Goal: Information Seeking & Learning: Learn about a topic

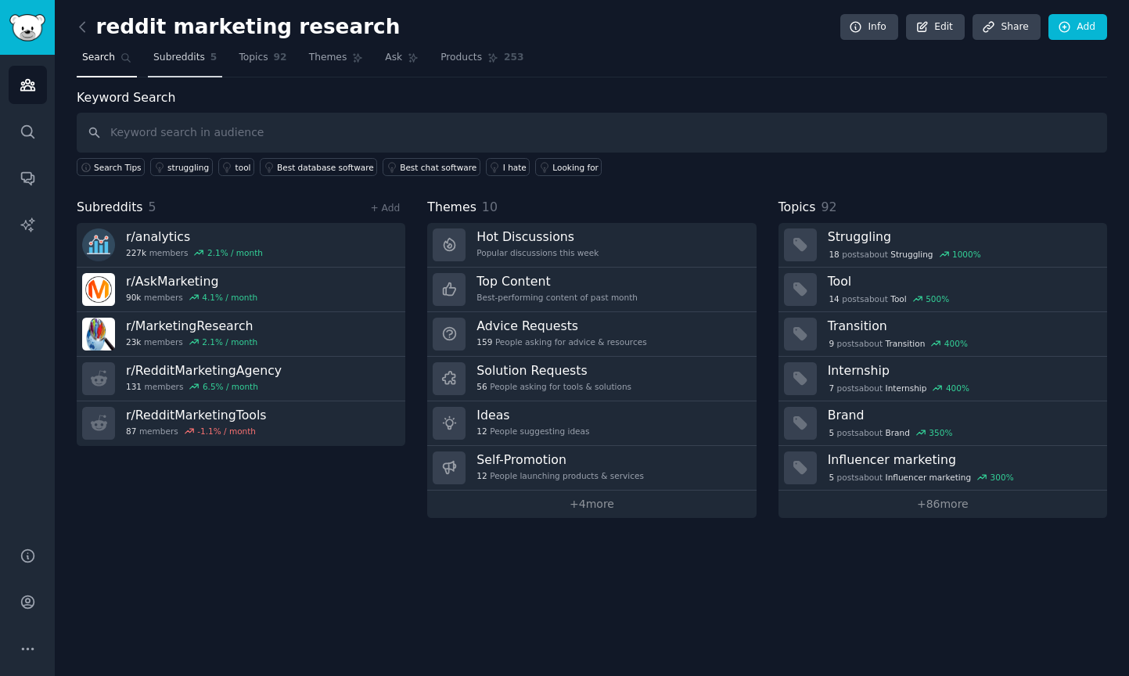
click at [168, 59] on span "Subreddits" at bounding box center [179, 58] width 52 height 14
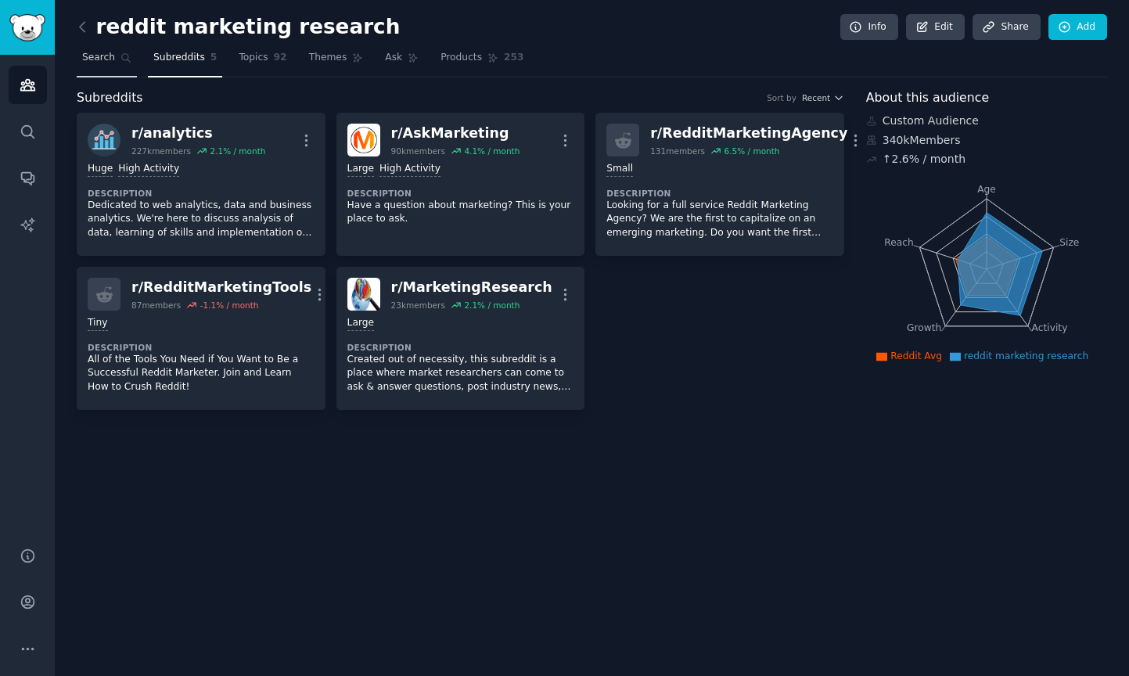
click at [99, 57] on span "Search" at bounding box center [98, 58] width 33 height 14
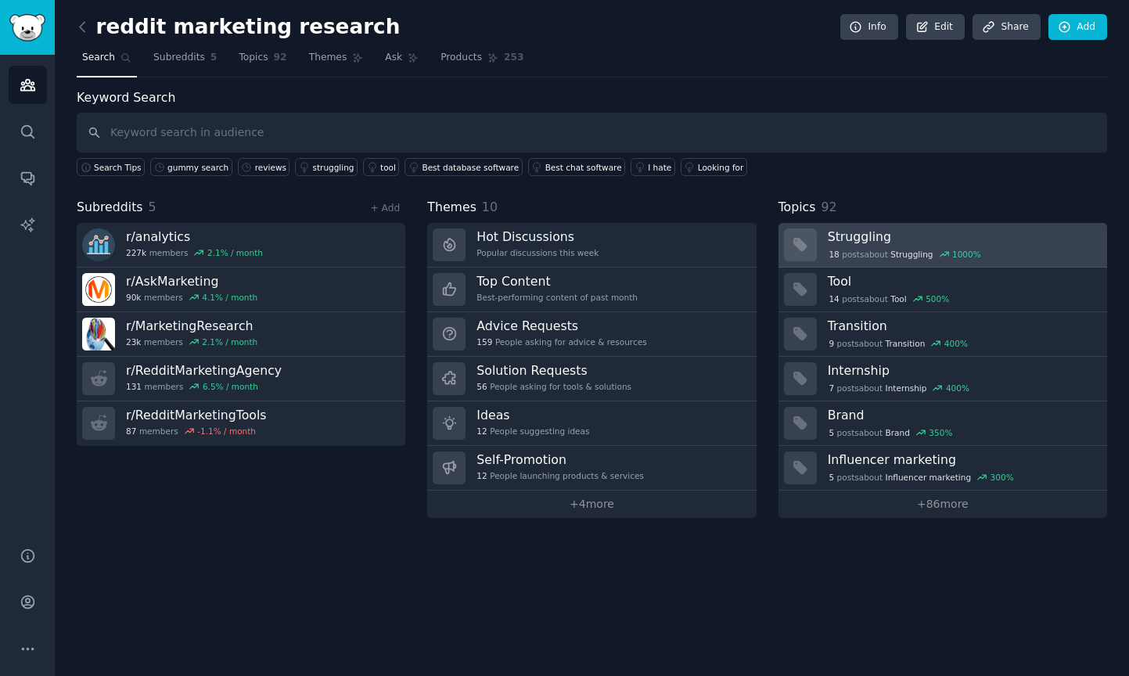
click at [992, 240] on h3 "Struggling" at bounding box center [962, 237] width 268 height 16
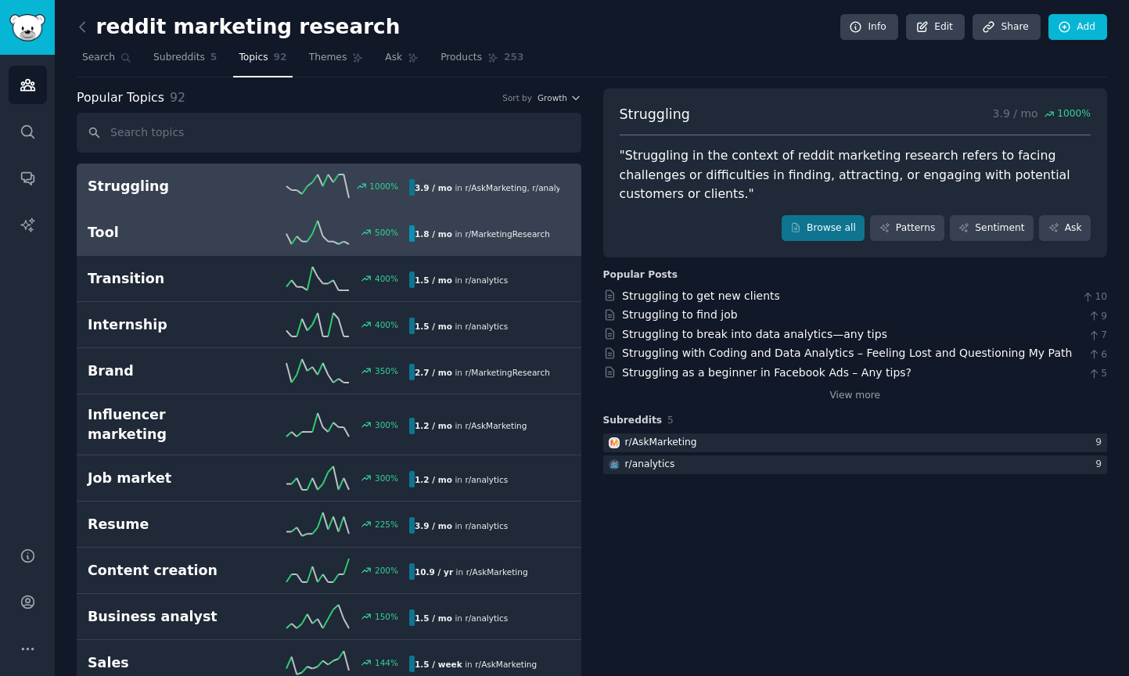
click at [465, 236] on span "r/ MarketingResearch" at bounding box center [507, 233] width 85 height 9
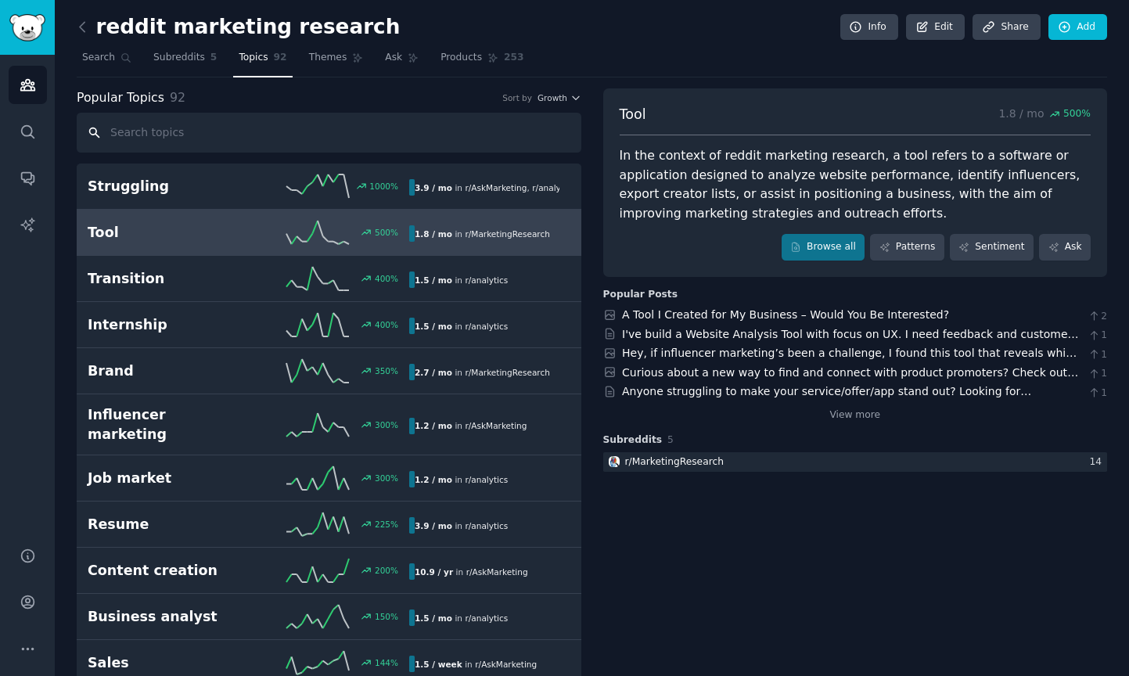
click at [349, 137] on input "text" at bounding box center [329, 133] width 505 height 40
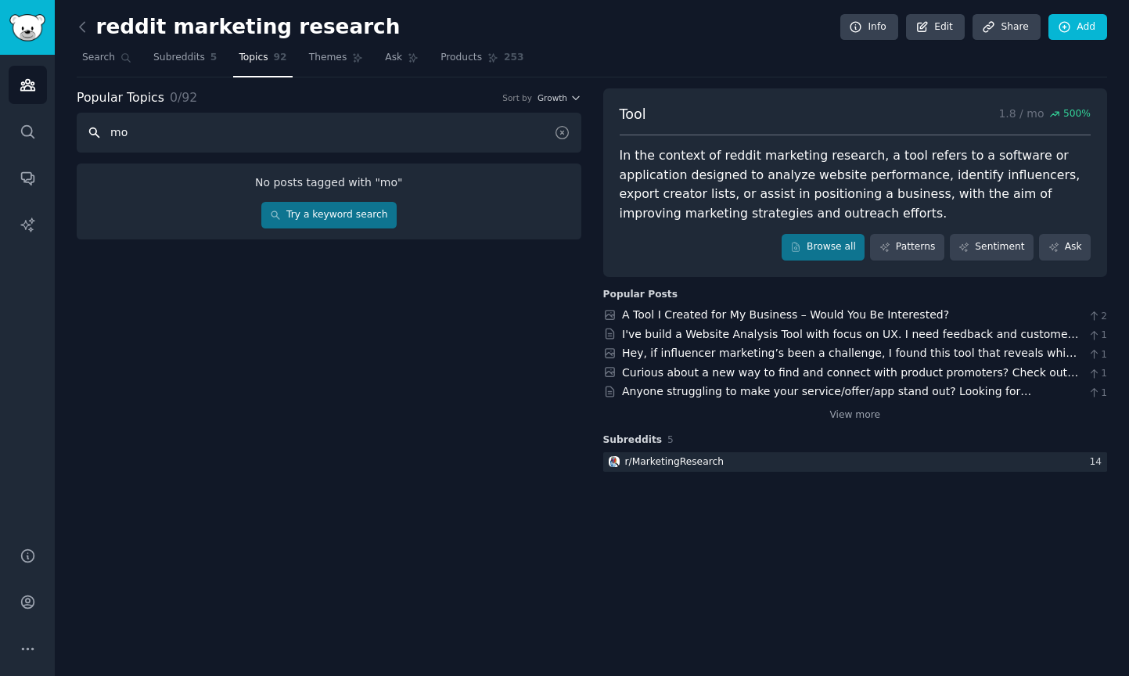
type input "m"
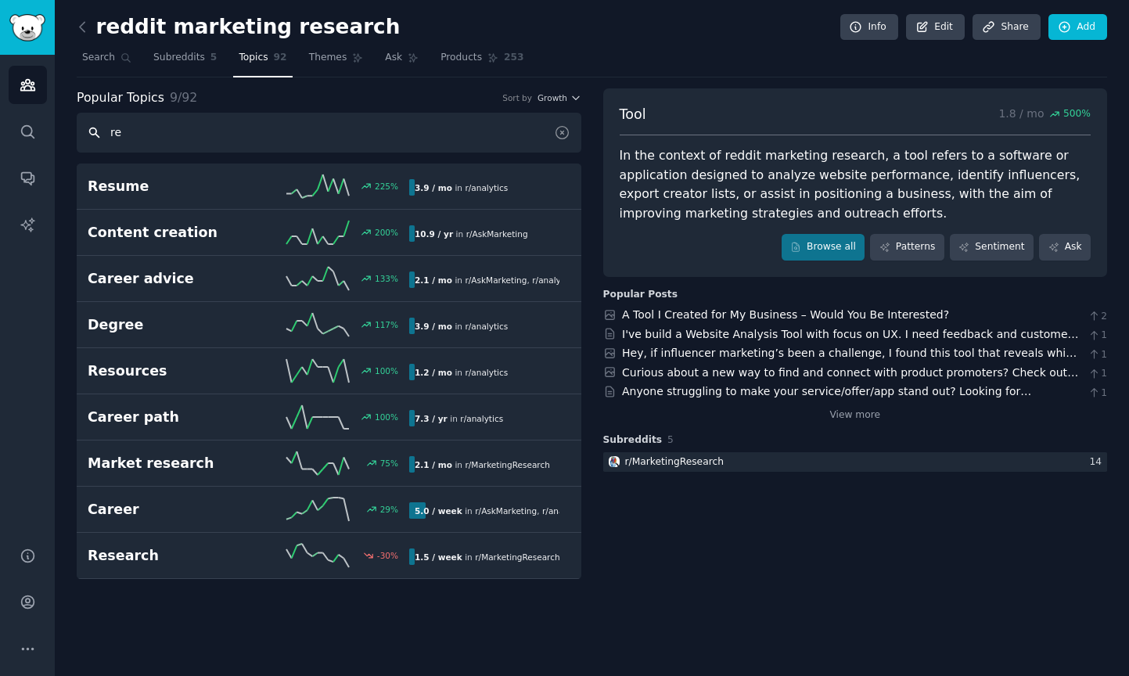
type input "r"
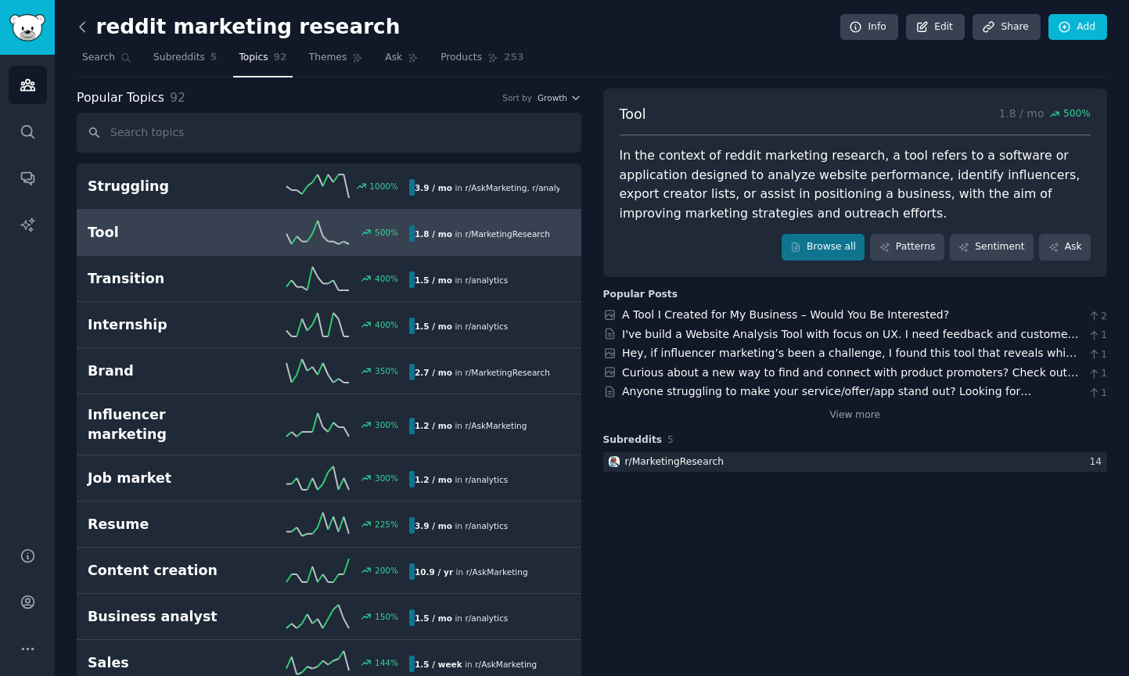
click at [87, 31] on icon at bounding box center [82, 27] width 16 height 16
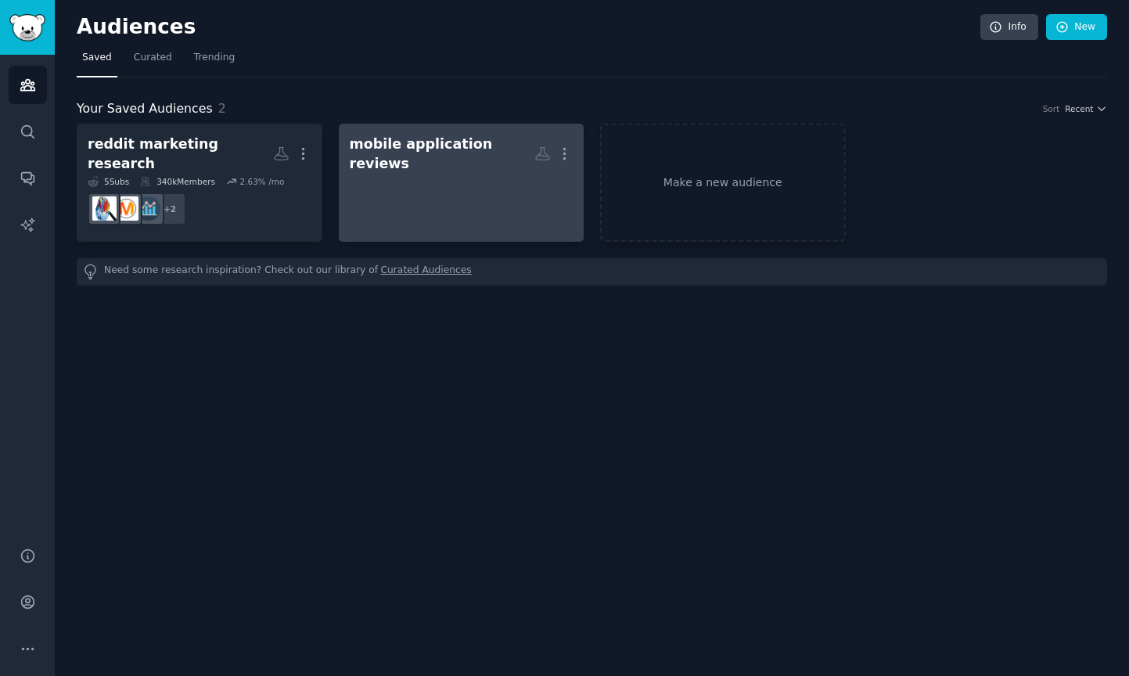
click at [451, 196] on div at bounding box center [462, 200] width 224 height 55
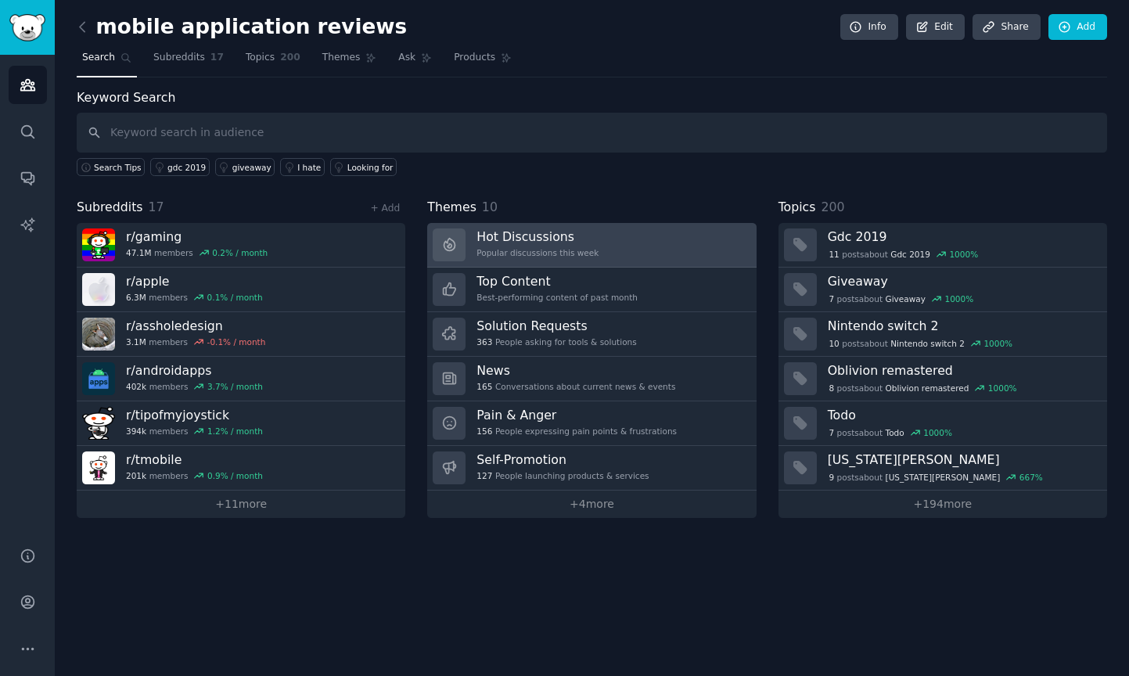
click at [578, 242] on h3 "Hot Discussions" at bounding box center [538, 237] width 122 height 16
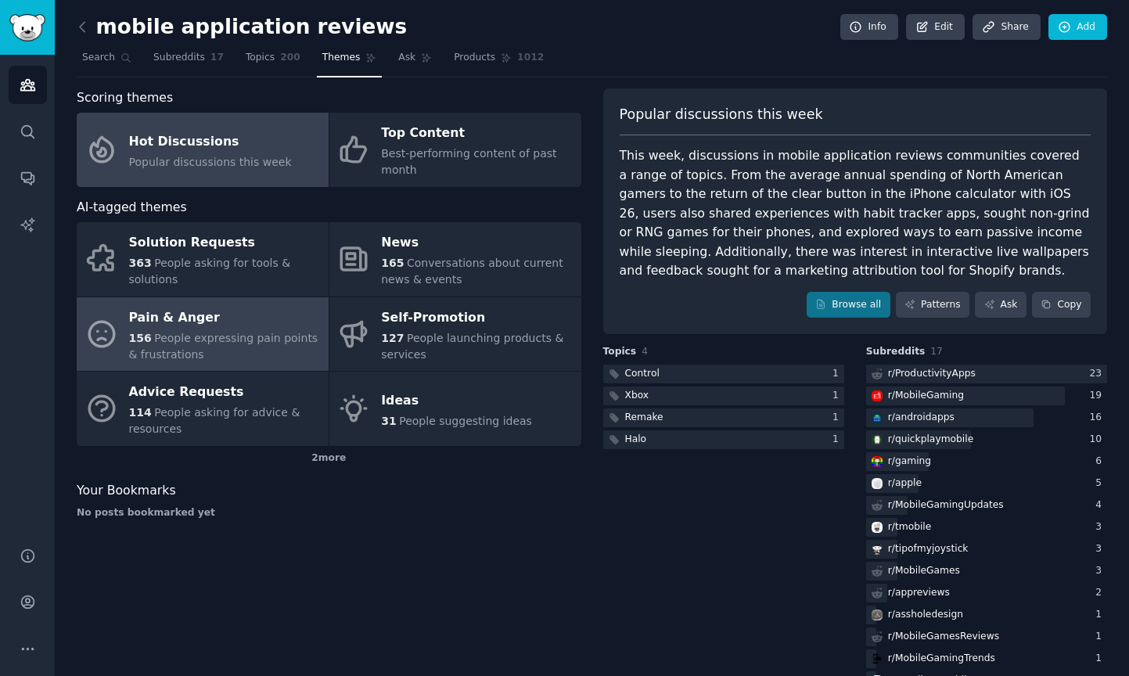
click at [225, 347] on div "156 People expressing pain points & frustrations" at bounding box center [225, 346] width 192 height 33
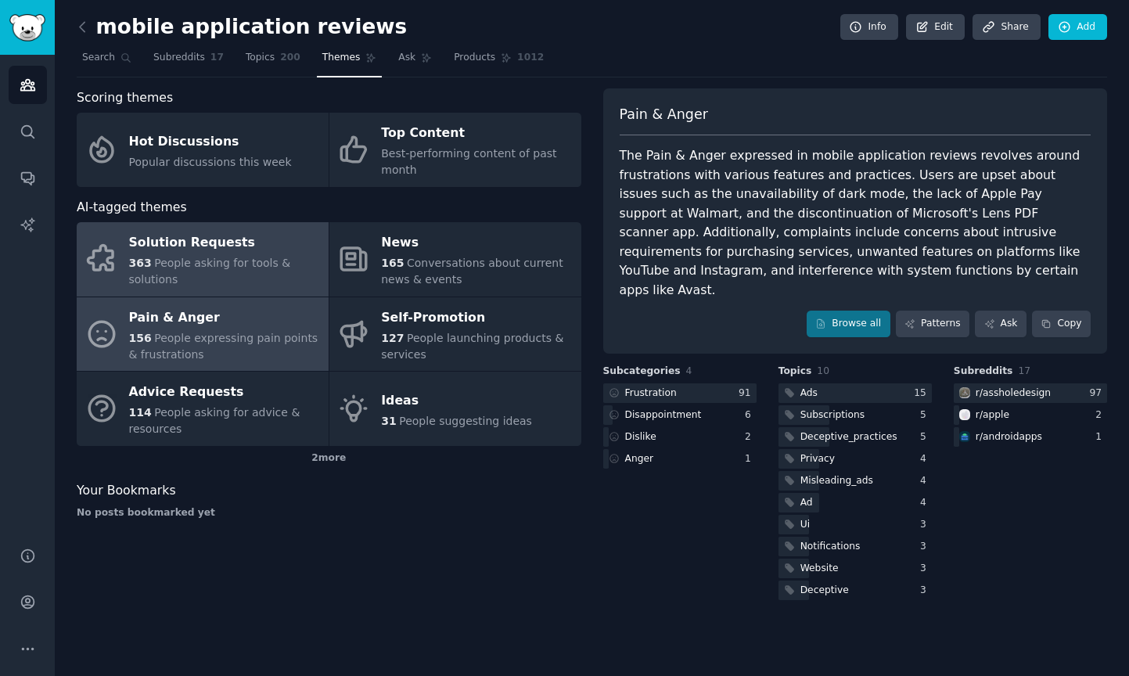
click at [225, 255] on div "363 People asking for tools & solutions" at bounding box center [225, 271] width 192 height 33
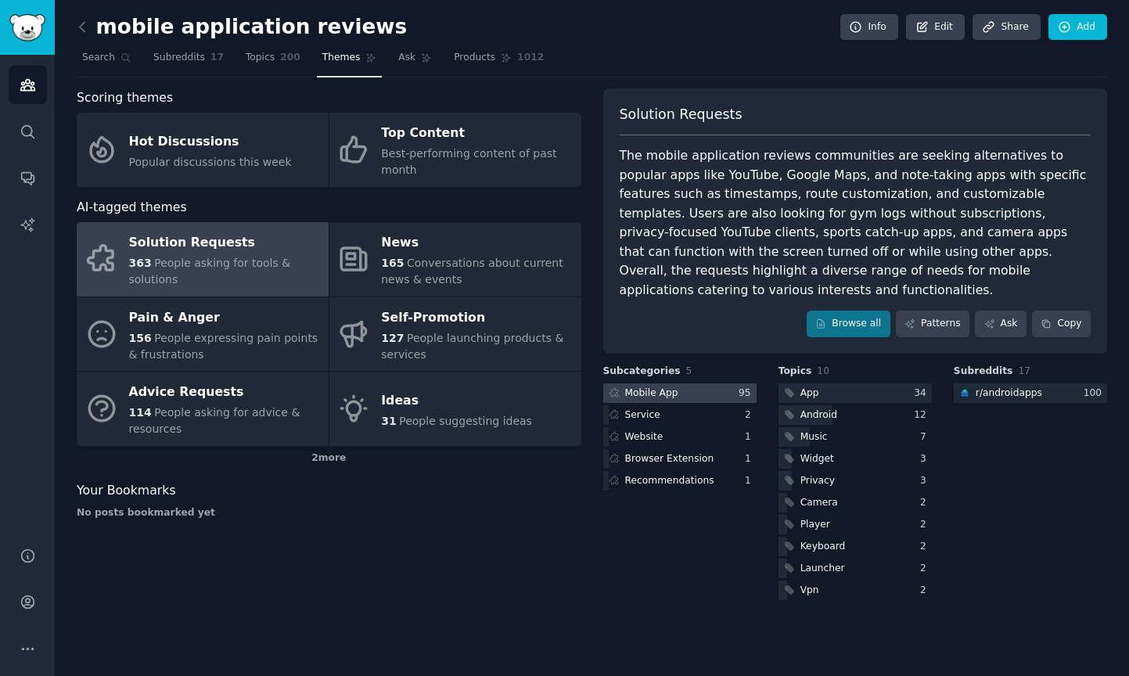
click at [644, 387] on div "Mobile App" at bounding box center [651, 394] width 53 height 14
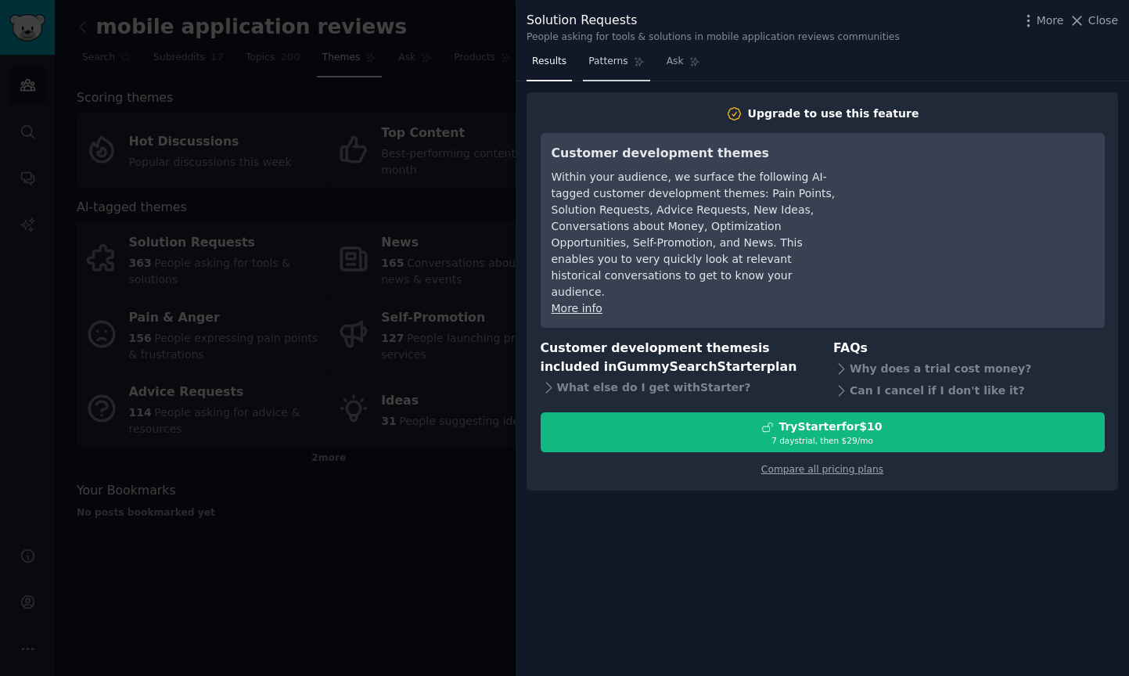
click at [619, 67] on link "Patterns" at bounding box center [616, 65] width 67 height 32
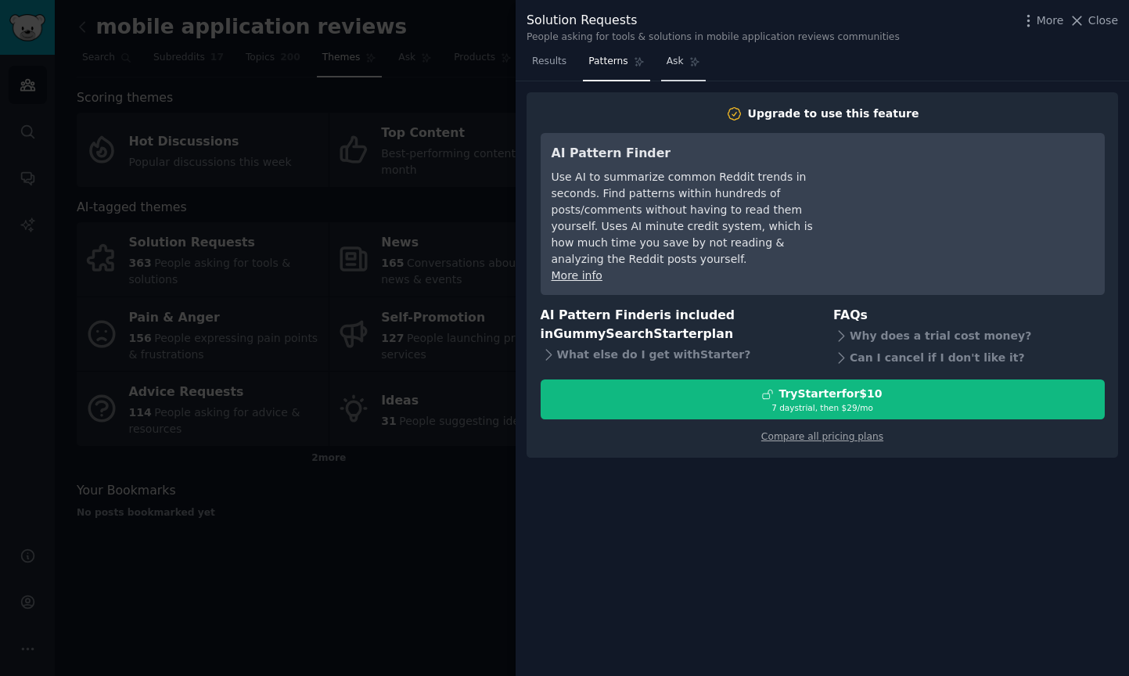
click at [689, 72] on link "Ask" at bounding box center [683, 65] width 45 height 32
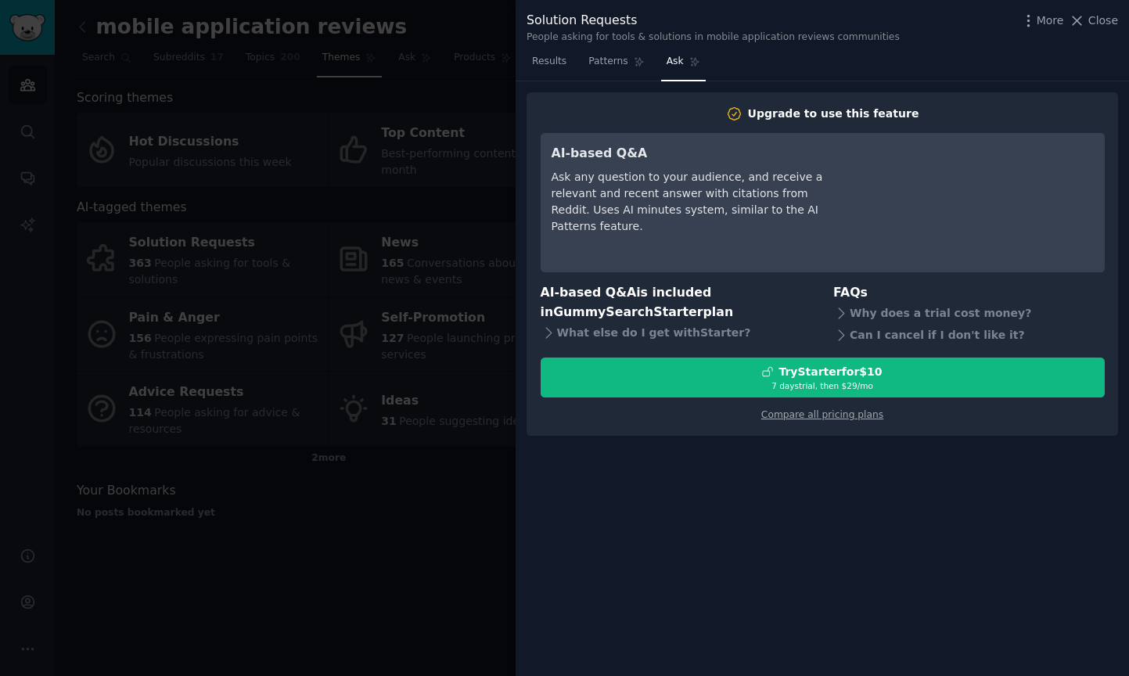
click at [213, 103] on div at bounding box center [564, 338] width 1129 height 676
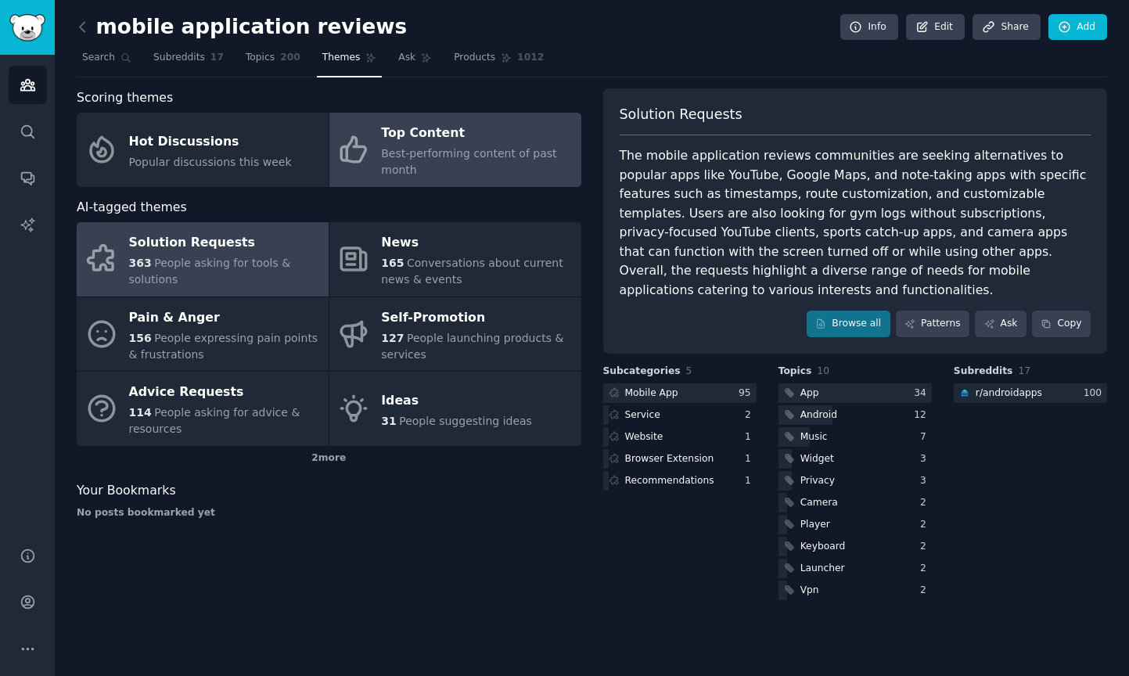
click at [454, 170] on div "Best-performing content of past month" at bounding box center [477, 162] width 192 height 33
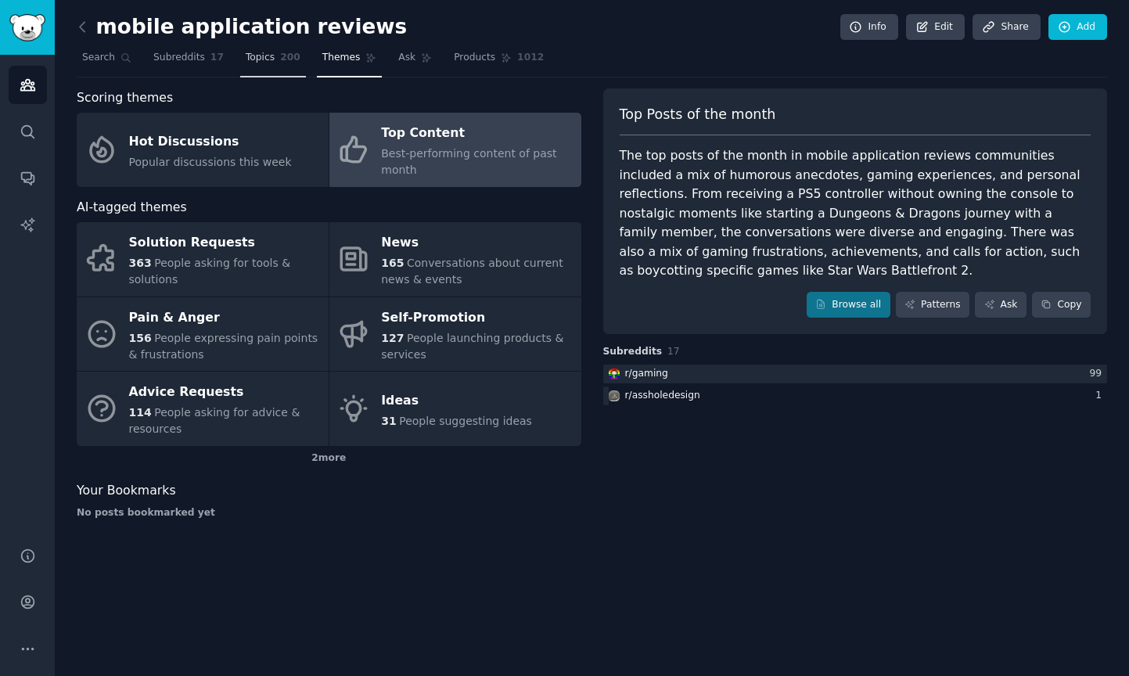
click at [257, 65] on link "Topics 200" at bounding box center [273, 61] width 66 height 32
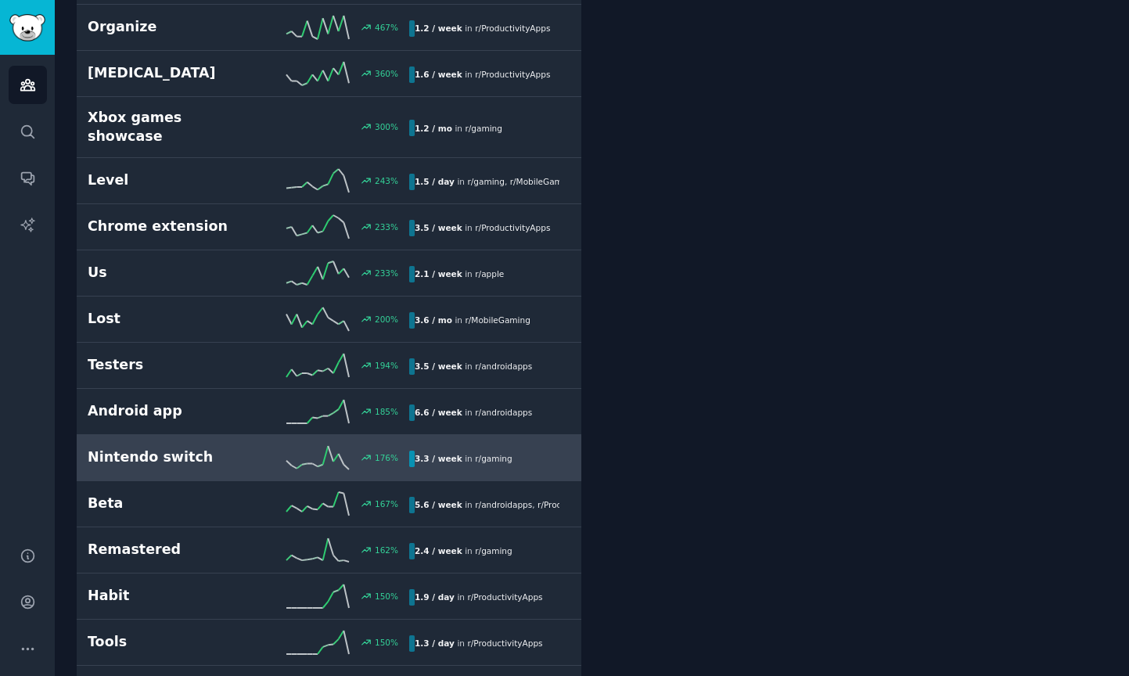
scroll to position [707, 0]
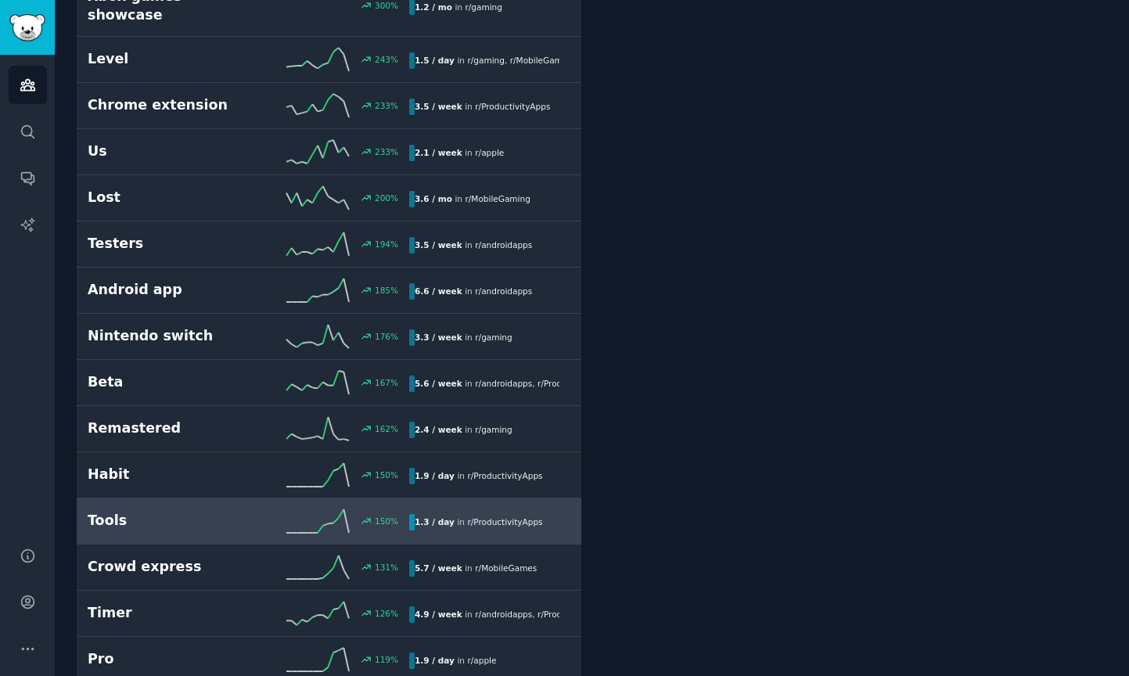
click at [180, 511] on h2 "Tools" at bounding box center [168, 521] width 161 height 20
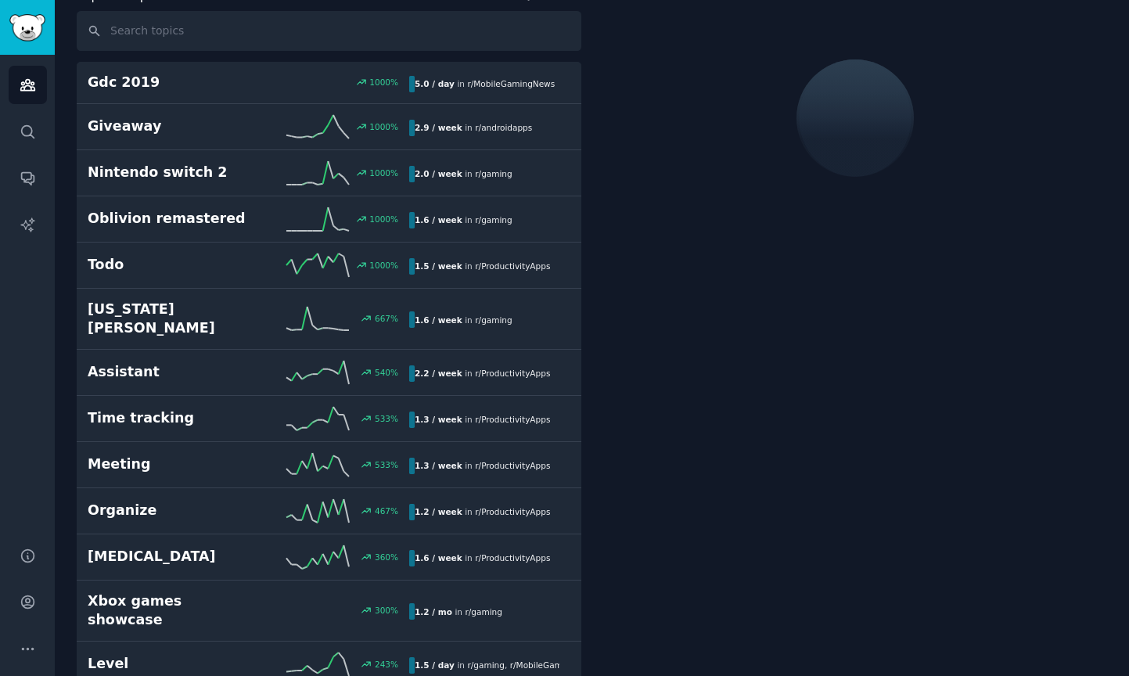
scroll to position [88, 0]
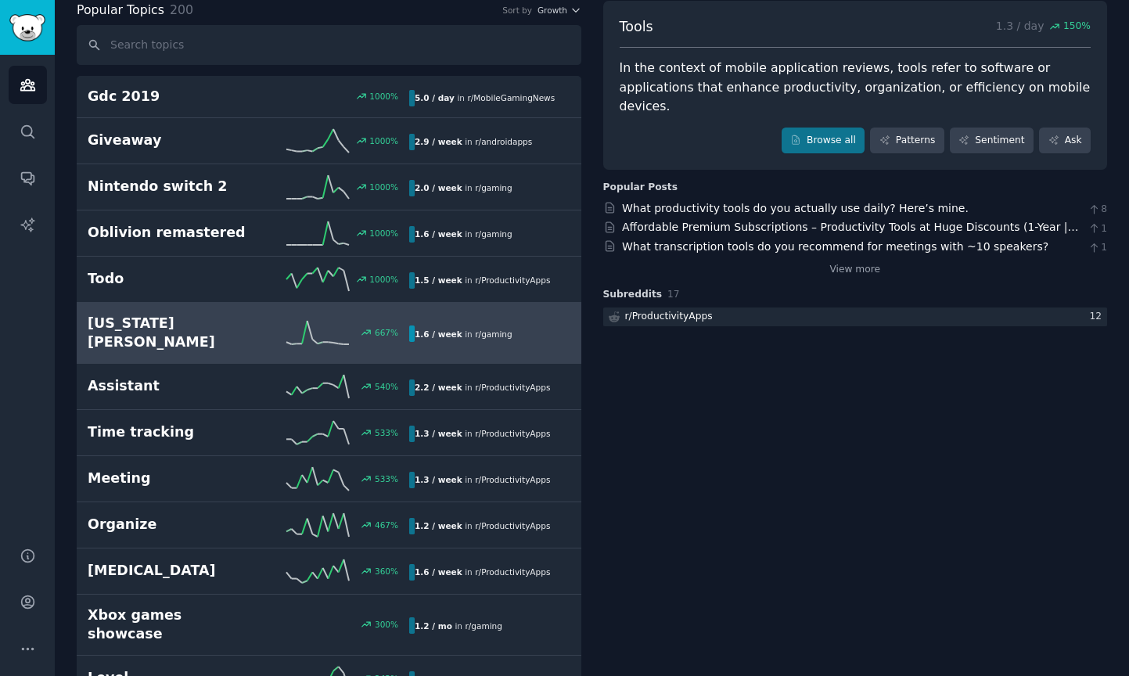
click at [229, 319] on h2 "[US_STATE][PERSON_NAME]" at bounding box center [168, 333] width 161 height 38
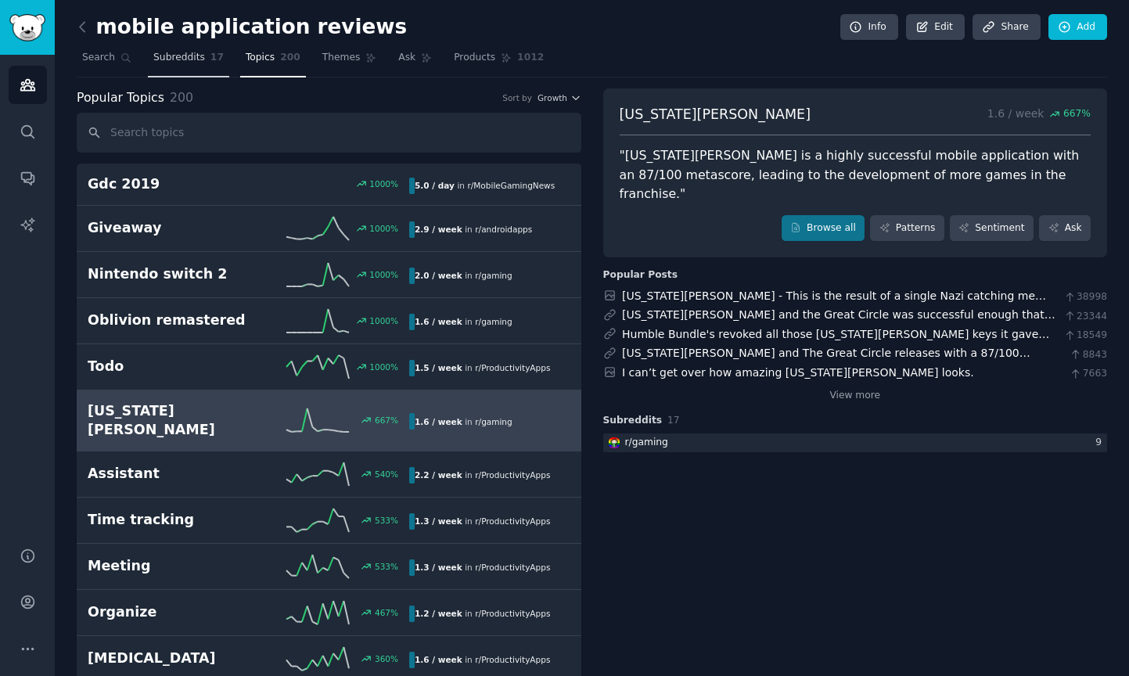
click at [177, 52] on span "Subreddits" at bounding box center [179, 58] width 52 height 14
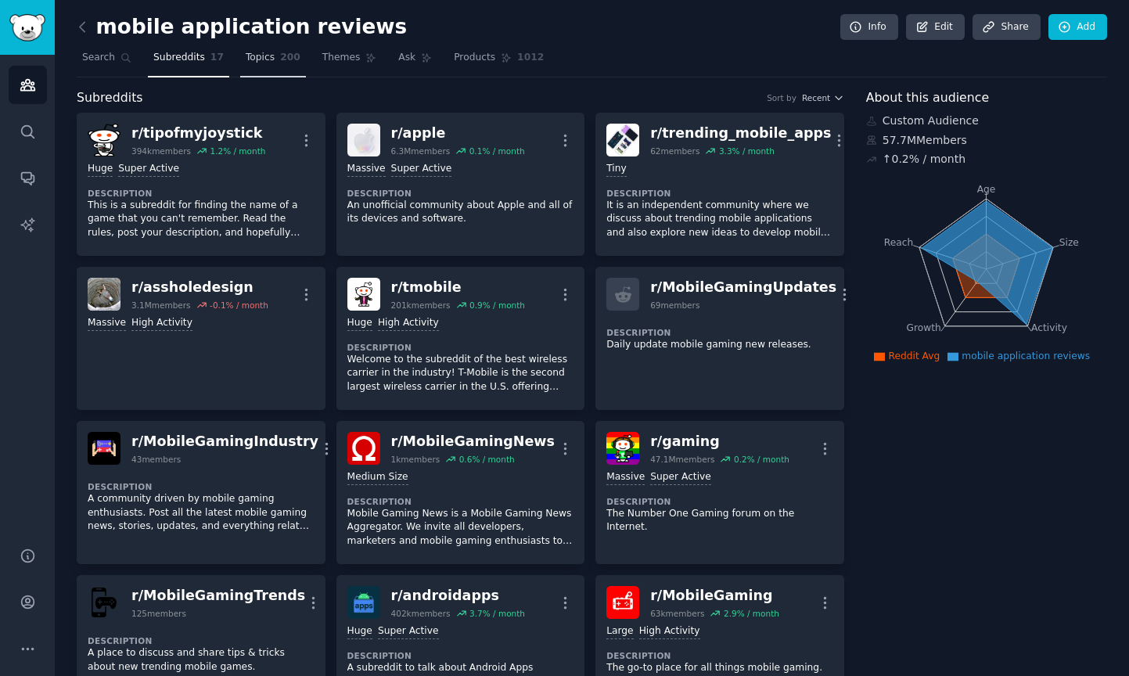
click at [260, 58] on span "Topics" at bounding box center [260, 58] width 29 height 14
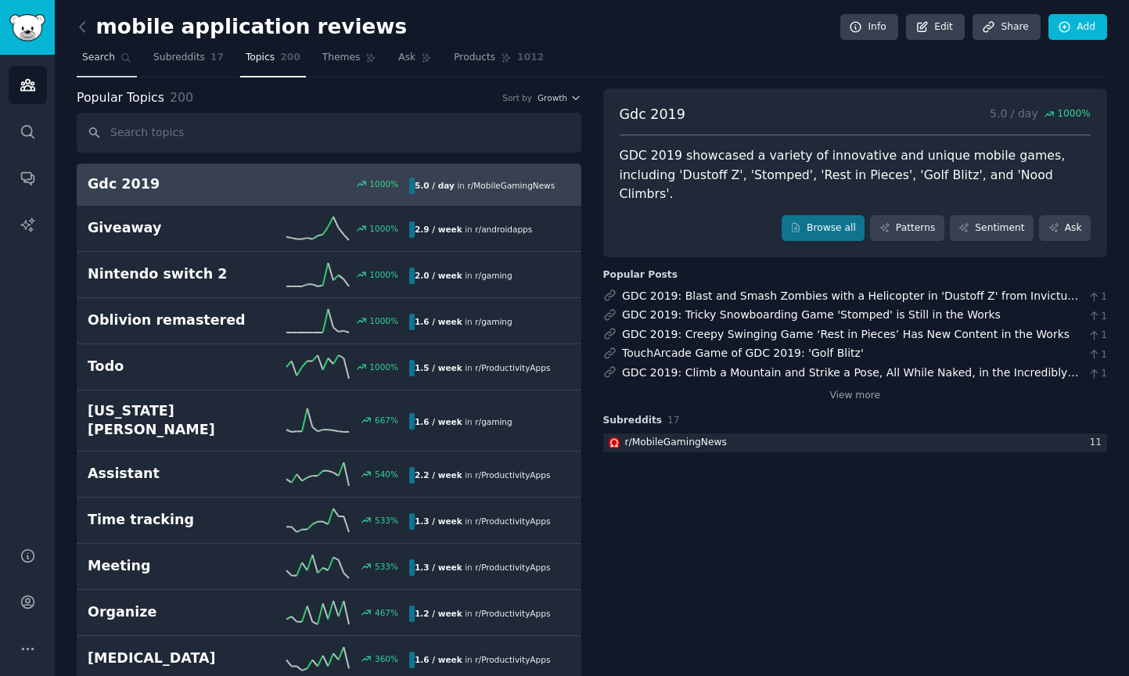
click at [92, 61] on span "Search" at bounding box center [98, 58] width 33 height 14
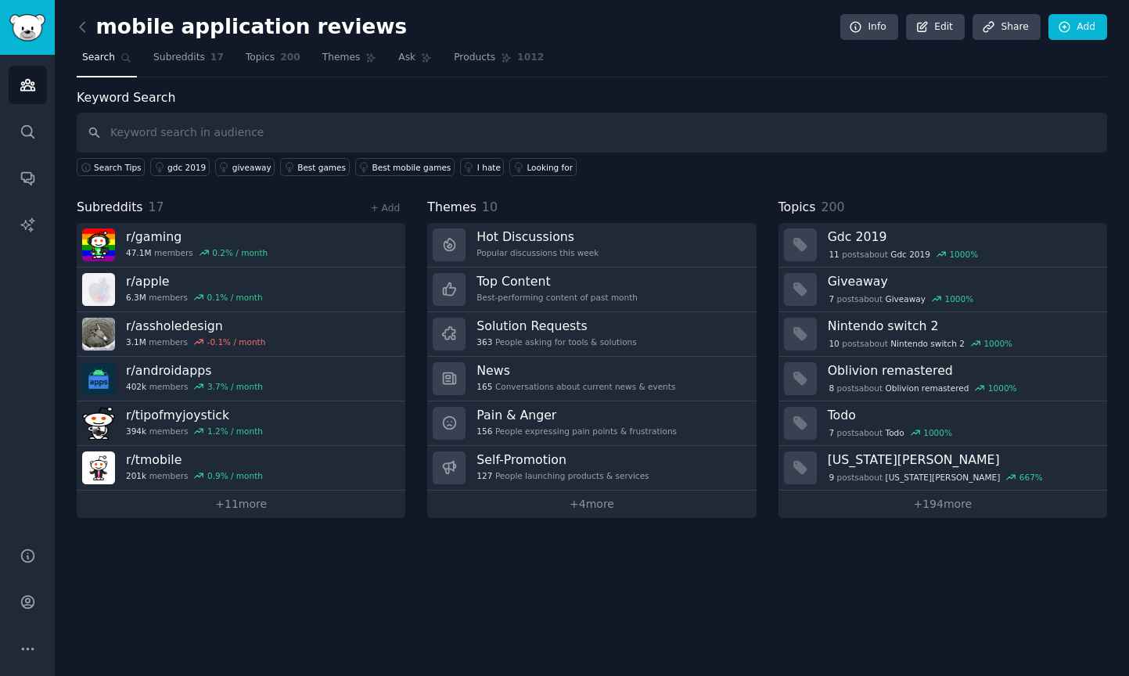
click at [196, 133] on input "text" at bounding box center [592, 133] width 1031 height 40
type input "note taking"
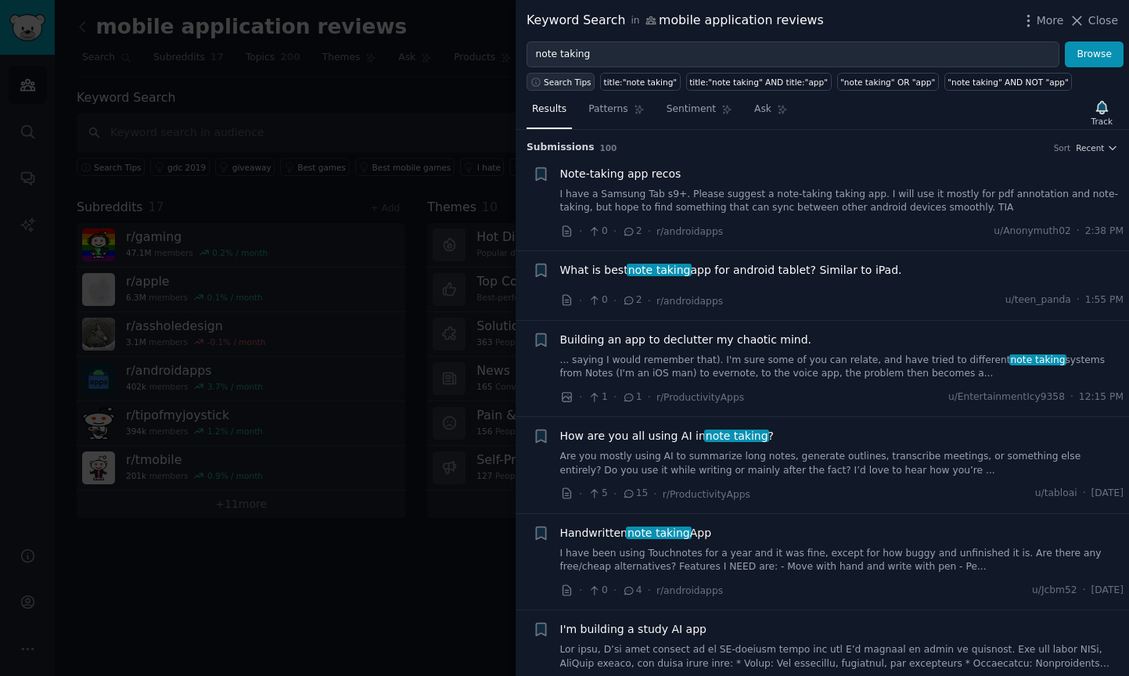
click at [578, 86] on span "Search Tips" at bounding box center [568, 82] width 48 height 11
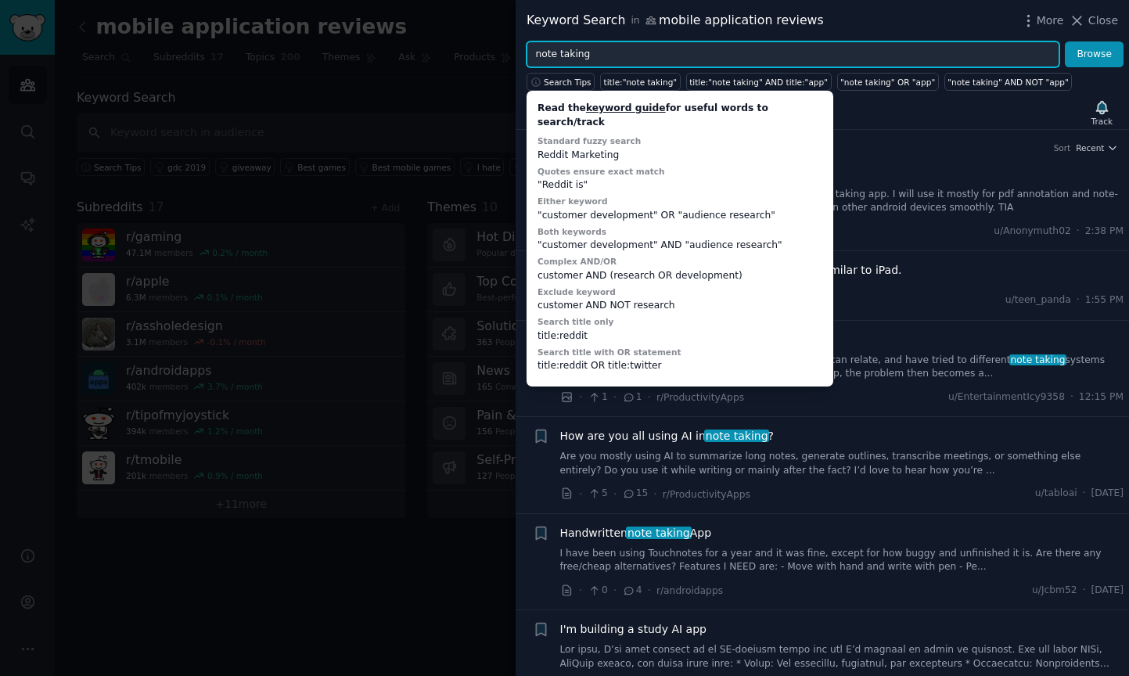
click at [603, 52] on input "note taking" at bounding box center [793, 54] width 533 height 27
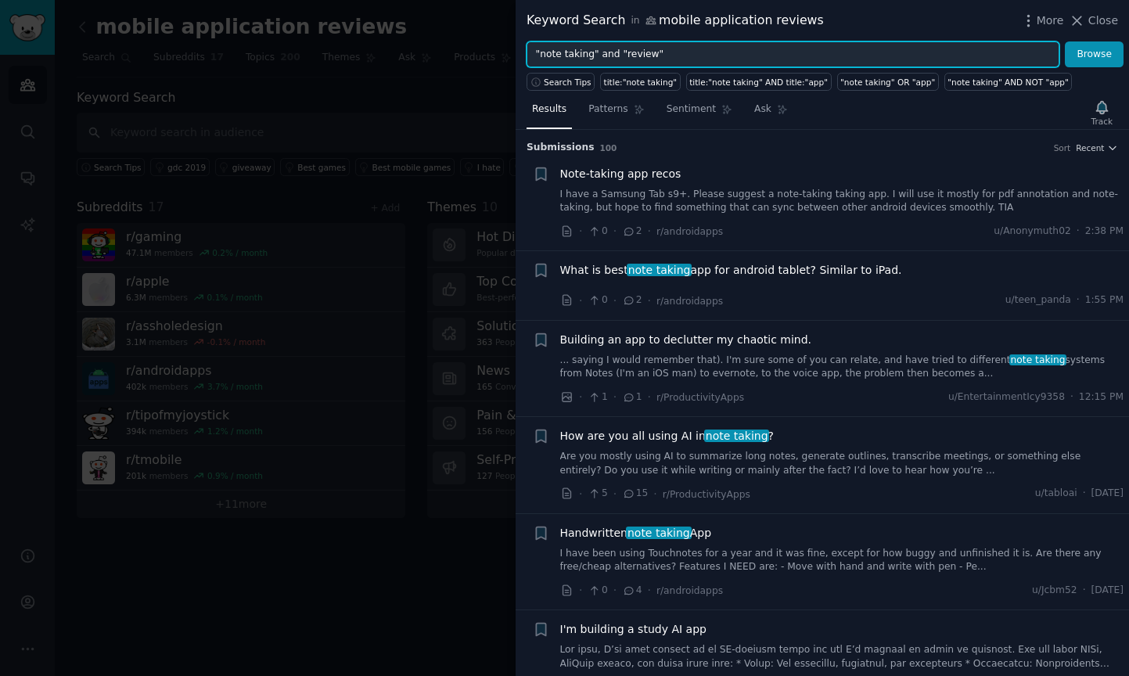
click at [1095, 54] on button "Browse" at bounding box center [1094, 54] width 59 height 27
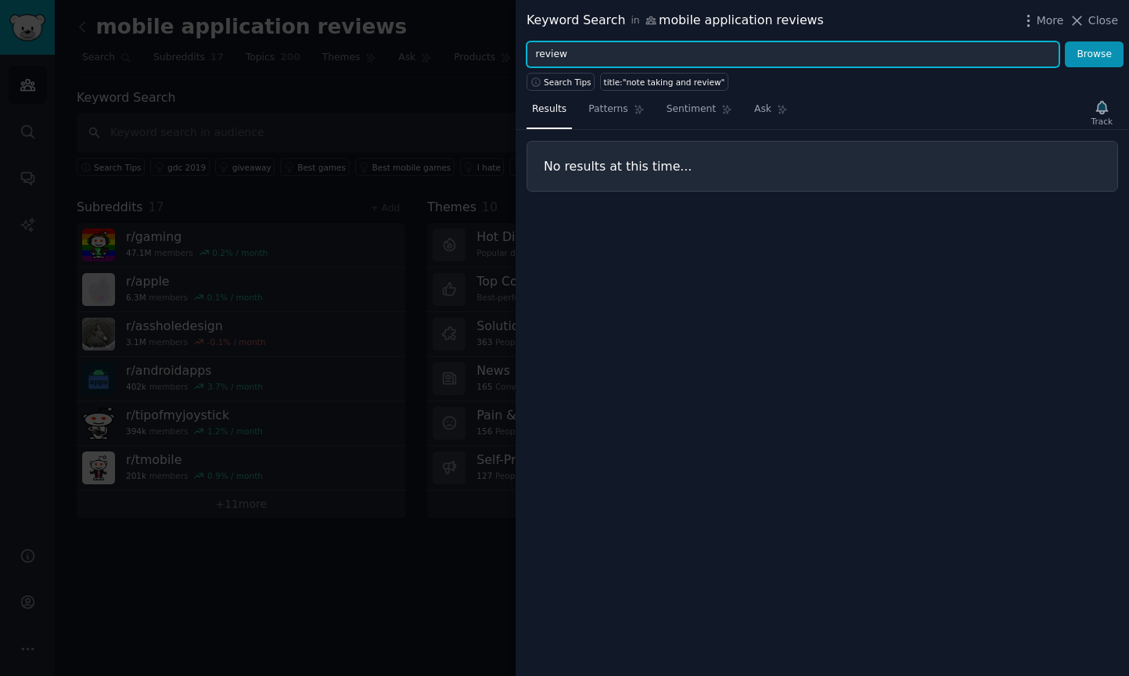
click at [1095, 54] on button "Browse" at bounding box center [1094, 54] width 59 height 27
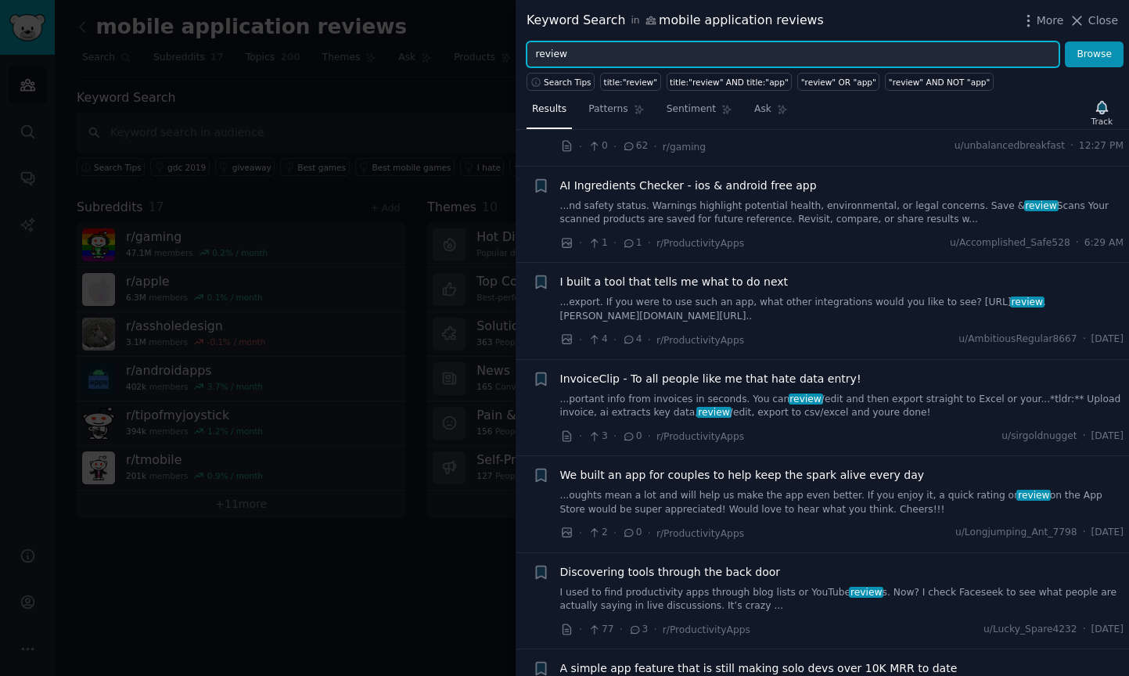
scroll to position [197, 0]
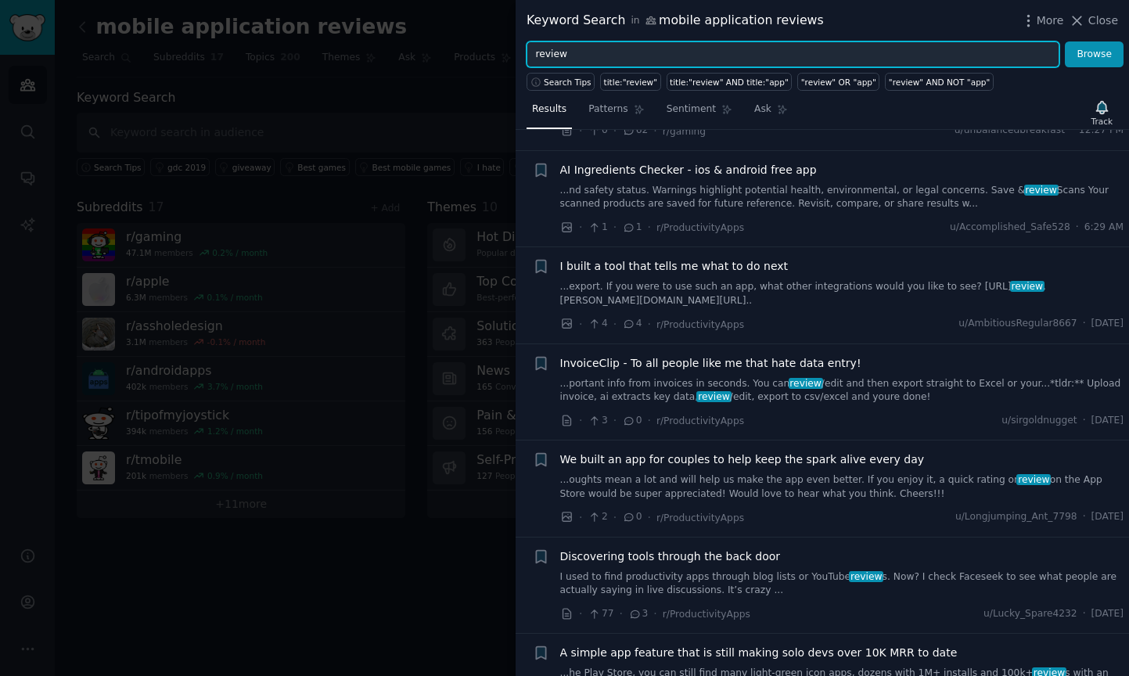
drag, startPoint x: 598, startPoint y: 59, endPoint x: 532, endPoint y: 43, distance: 67.6
click at [532, 43] on input "review" at bounding box center [793, 54] width 533 height 27
type input "gummy search"
click at [1095, 54] on button "Browse" at bounding box center [1094, 54] width 59 height 27
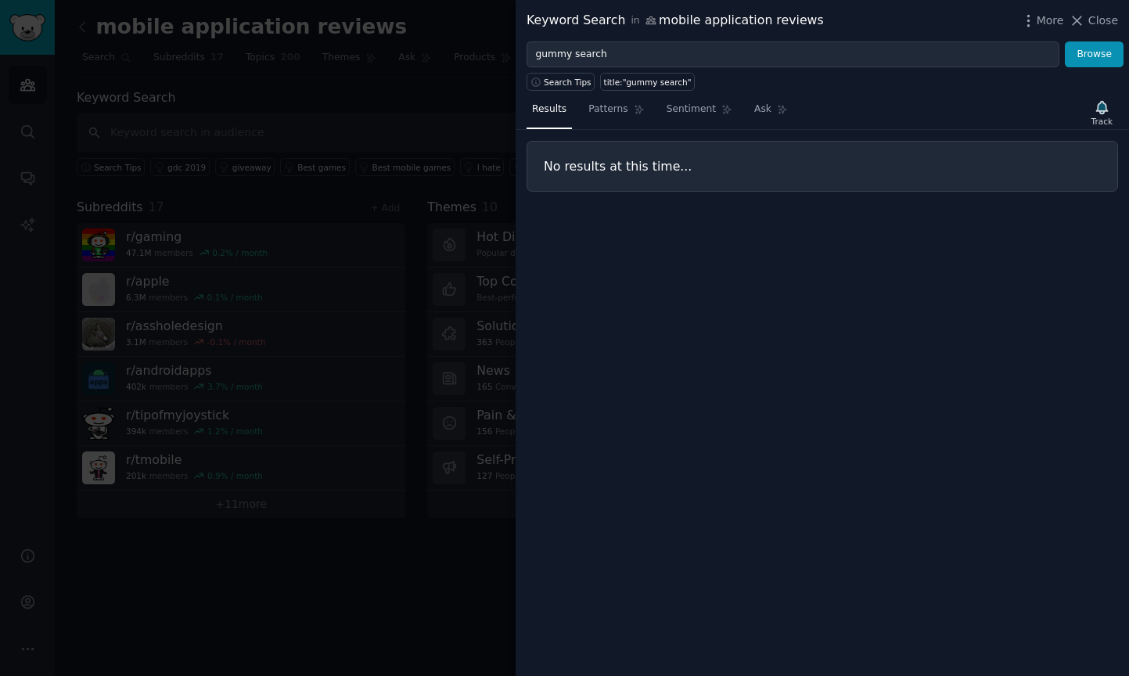
click at [289, 82] on div at bounding box center [564, 338] width 1129 height 676
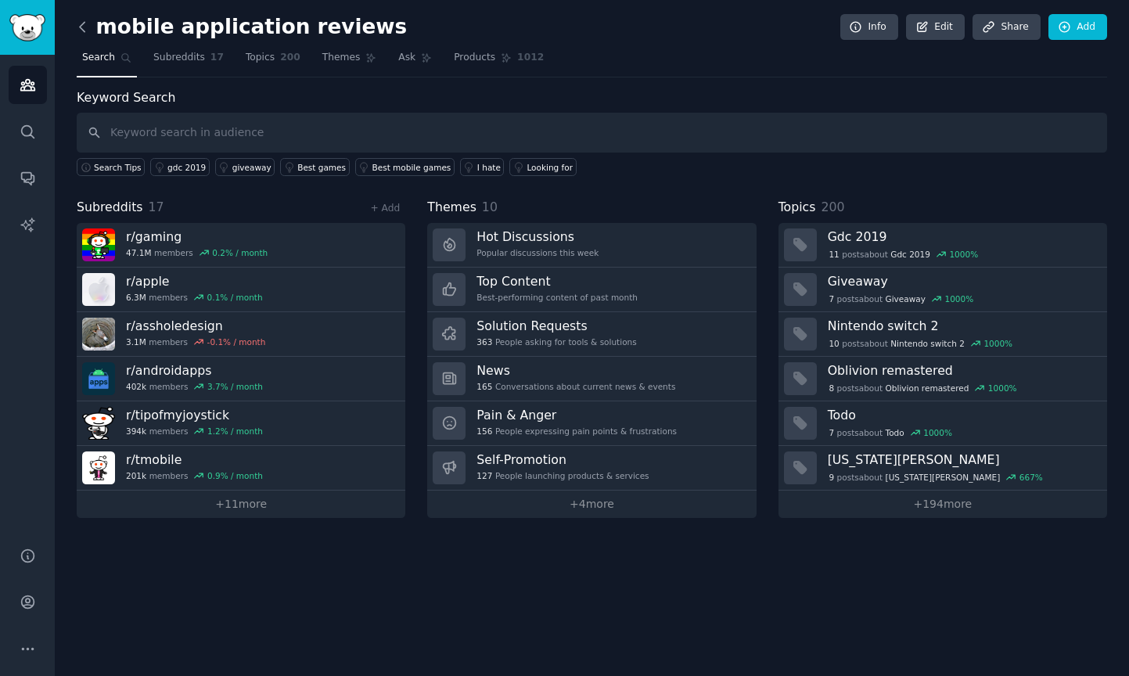
click at [85, 27] on icon at bounding box center [82, 27] width 16 height 16
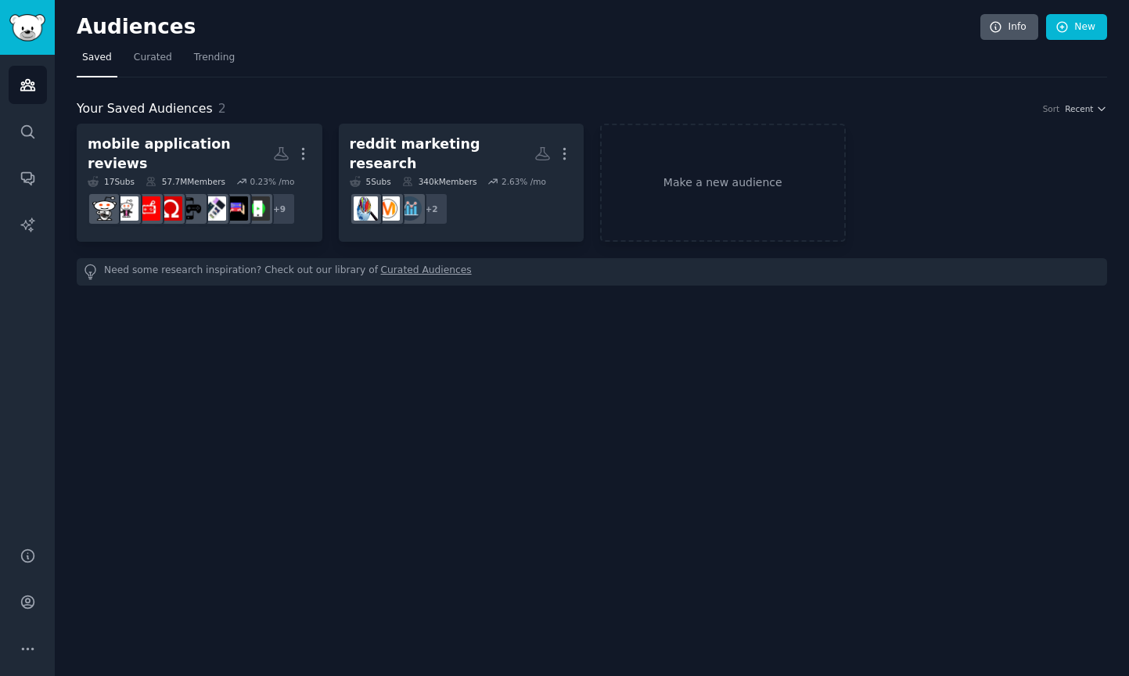
click at [1001, 26] on icon at bounding box center [996, 27] width 10 height 10
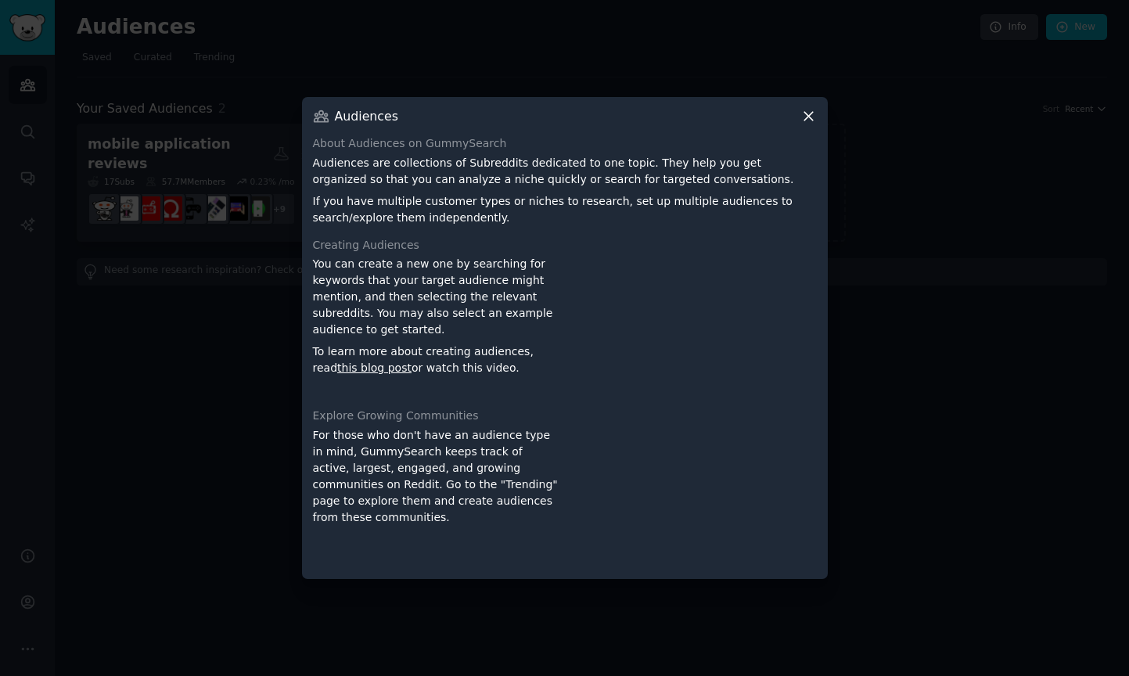
click at [810, 119] on icon at bounding box center [809, 116] width 16 height 16
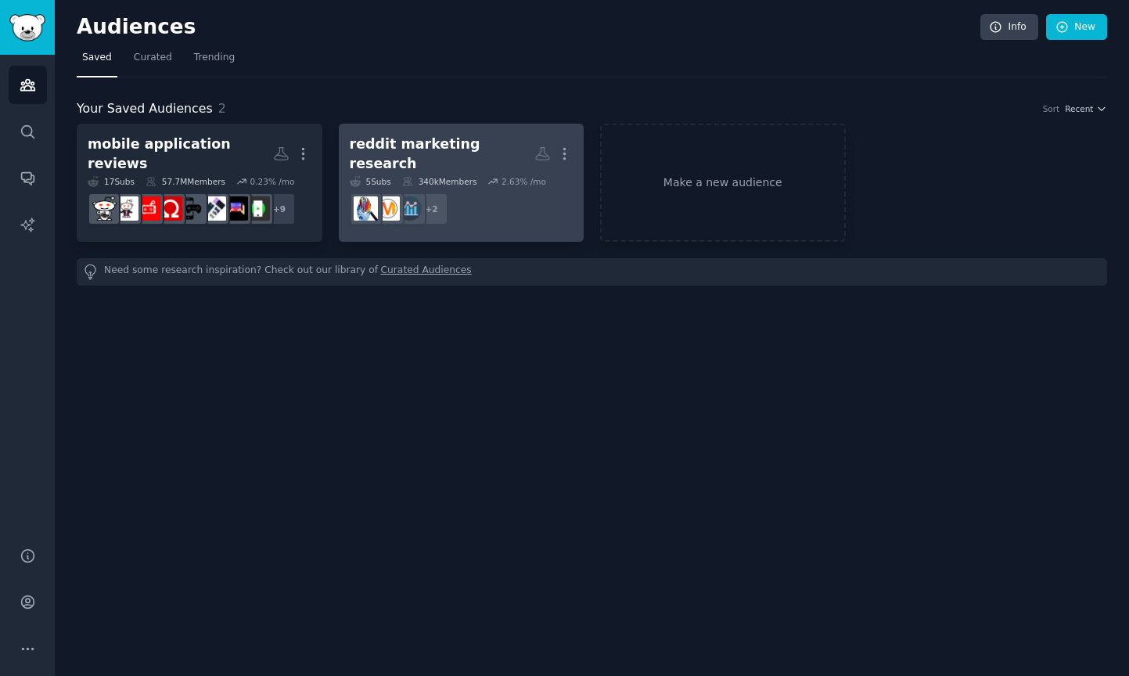
click at [405, 132] on link "reddit marketing research More 5 Sub s 340k Members 2.63 % /mo + 2" at bounding box center [462, 183] width 246 height 118
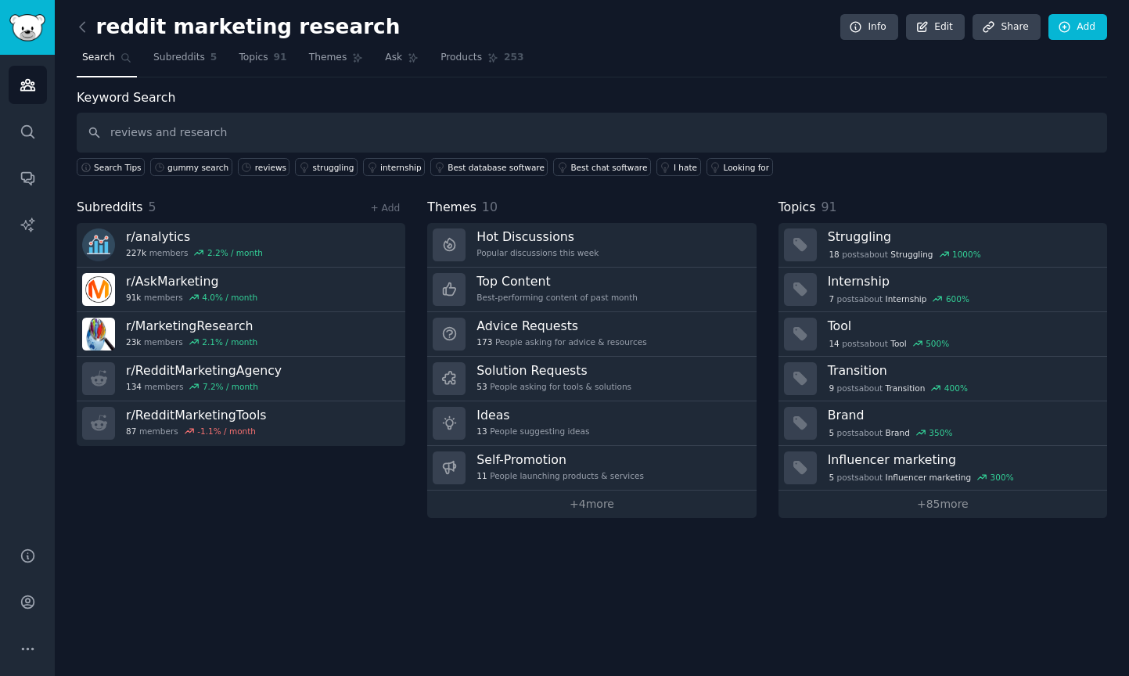
type input "reviews and research"
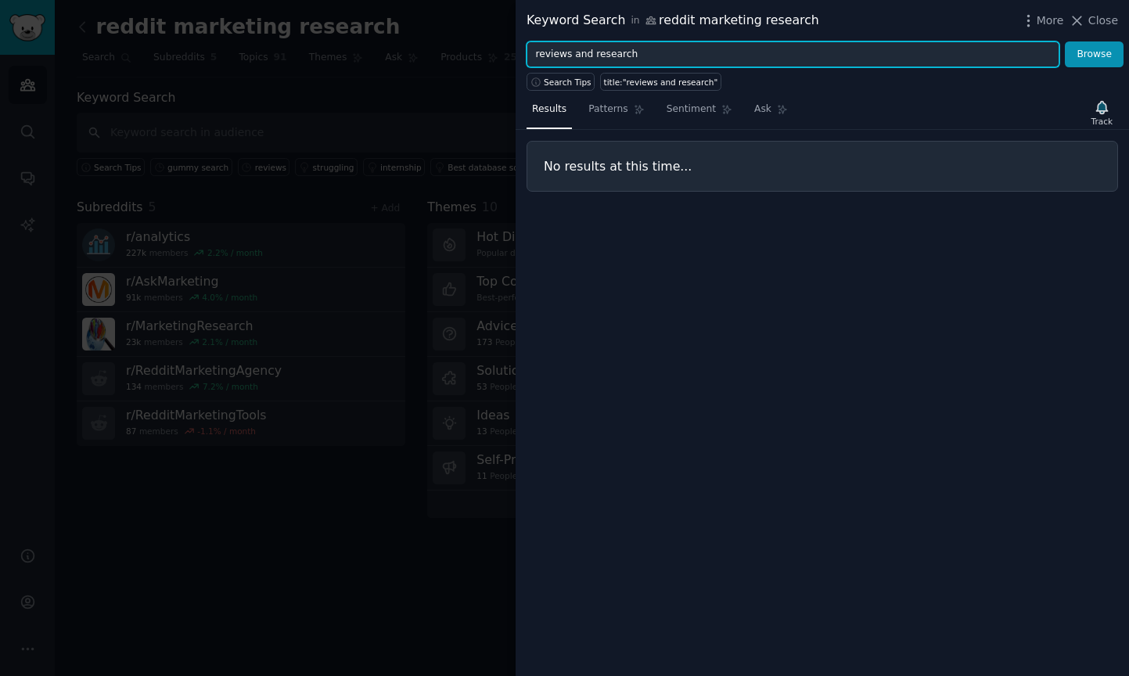
click at [651, 61] on input "reviews and research" at bounding box center [793, 54] width 533 height 27
click at [1095, 54] on button "Browse" at bounding box center [1094, 54] width 59 height 27
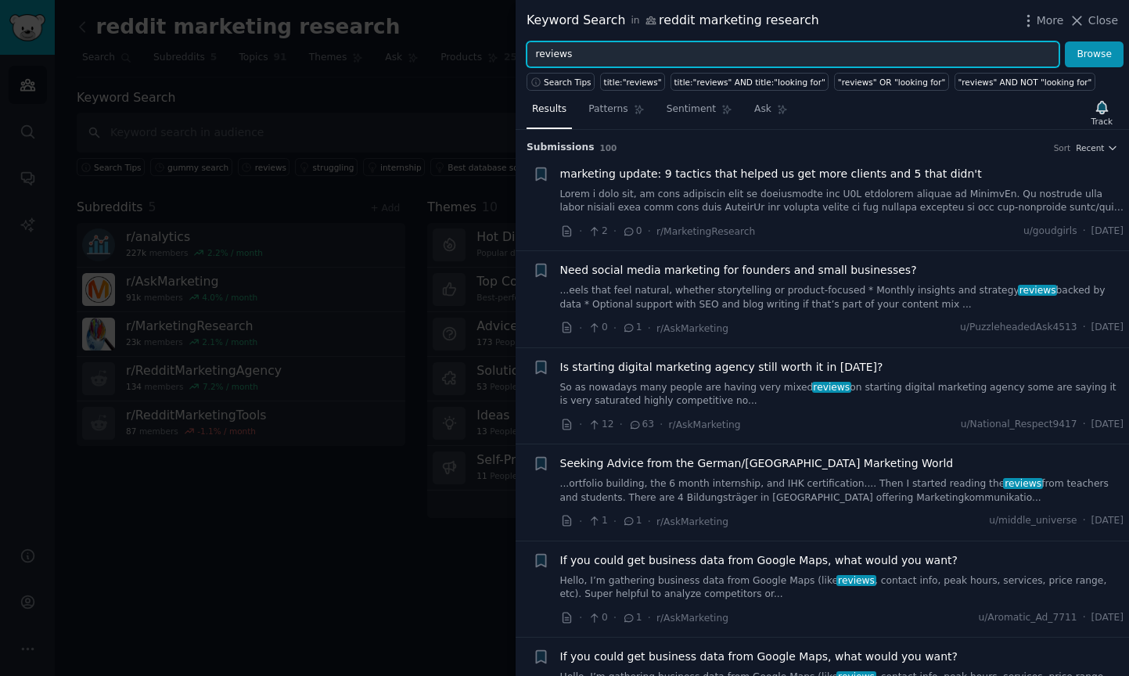
click at [539, 54] on input "reviews" at bounding box center [793, 54] width 533 height 27
click at [1095, 54] on button "Browse" at bounding box center [1094, 54] width 59 height 27
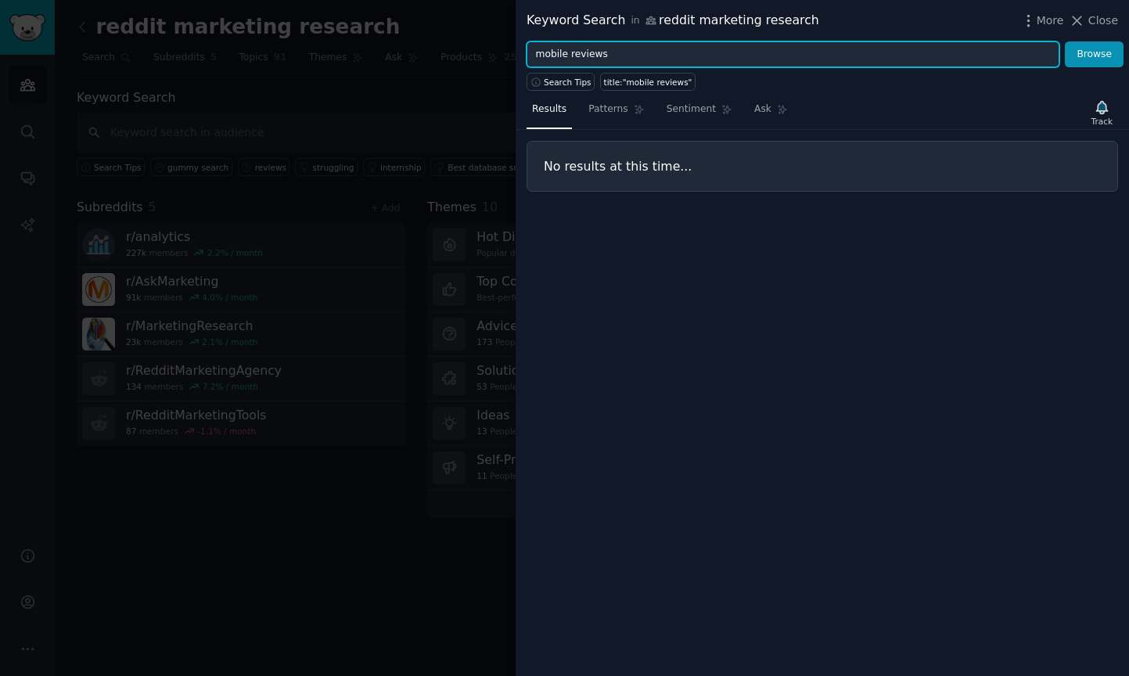
drag, startPoint x: 631, startPoint y: 59, endPoint x: 445, endPoint y: 46, distance: 186.7
click at [445, 46] on div "Keyword Search in reddit marketing research More Close mobile reviews Browse Se…" at bounding box center [564, 338] width 1129 height 676
type input "review analysis"
click at [1095, 54] on button "Browse" at bounding box center [1094, 54] width 59 height 27
click at [634, 66] on input "review analysis" at bounding box center [793, 54] width 533 height 27
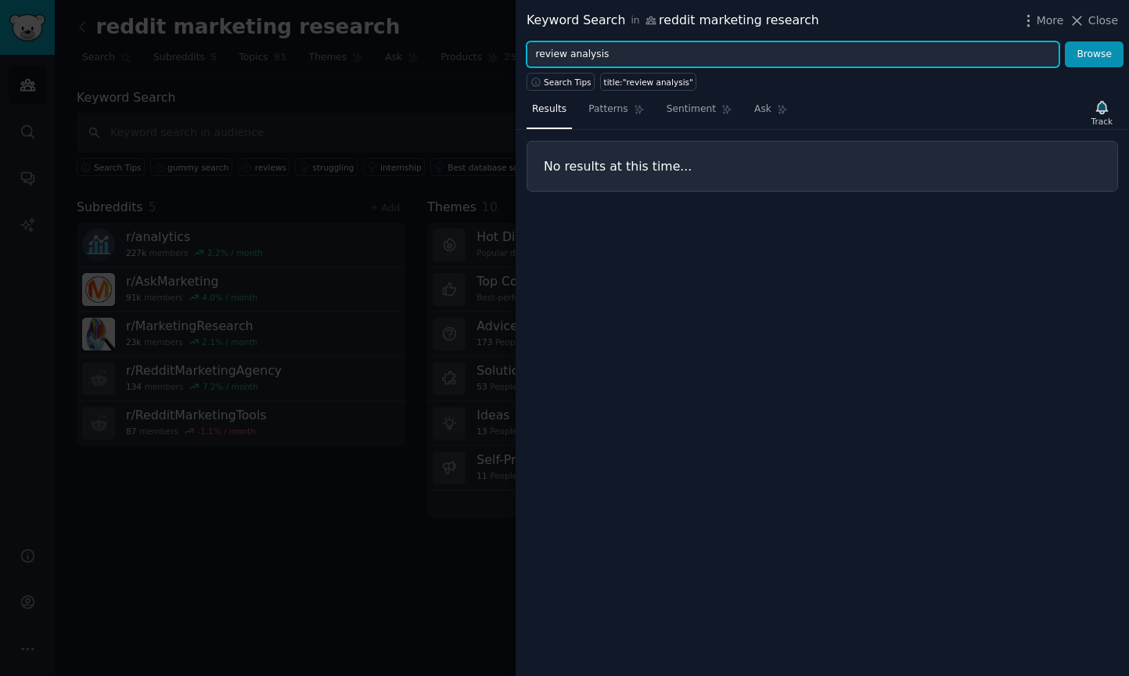
drag, startPoint x: 627, startPoint y: 58, endPoint x: 517, endPoint y: 50, distance: 110.6
click at [517, 50] on div "review analysis Browse" at bounding box center [823, 54] width 614 height 27
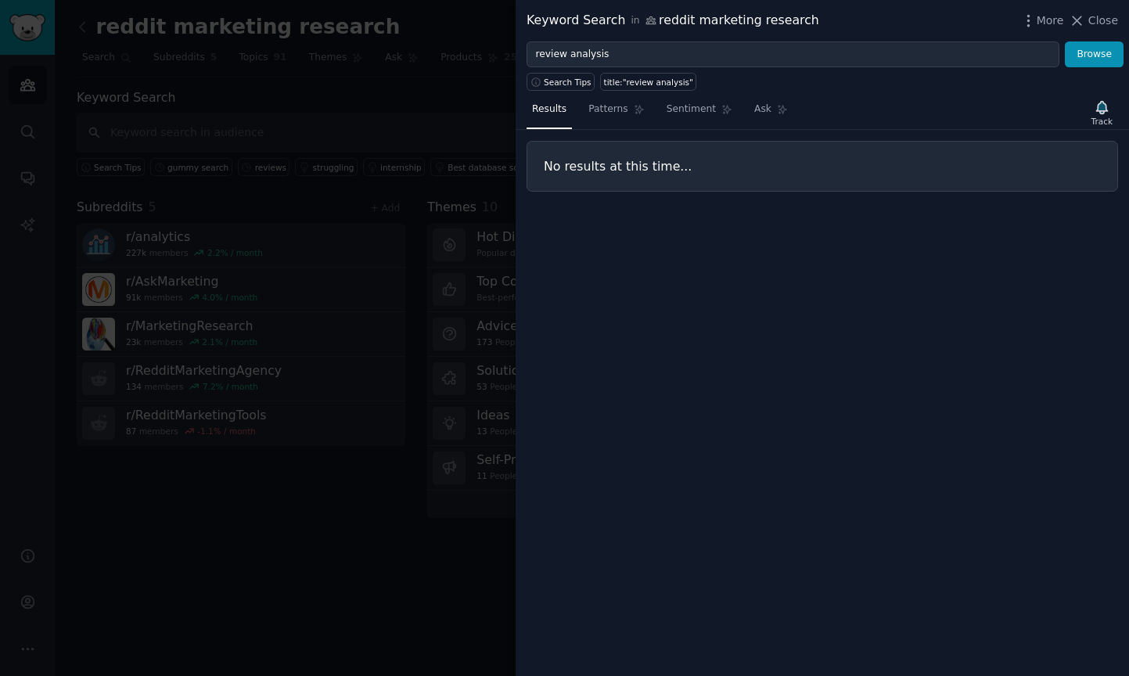
click at [648, 274] on div "Results Patterns Sentiment Ask Track No results at this time..." at bounding box center [823, 383] width 614 height 585
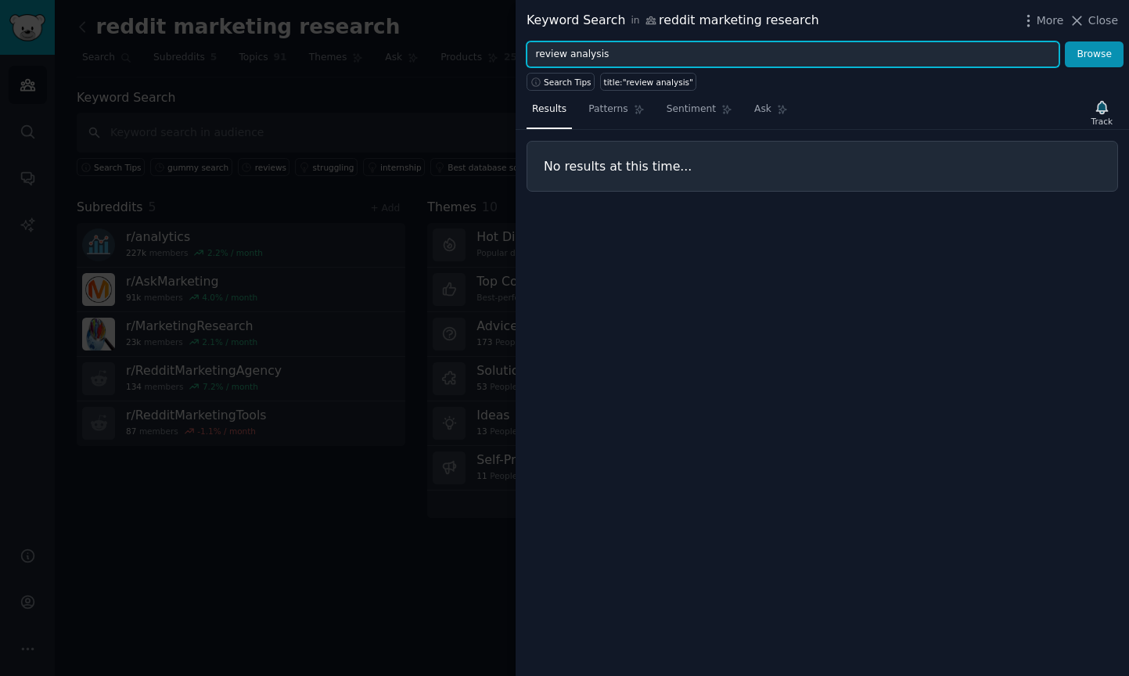
click at [609, 52] on input "review analysis" at bounding box center [793, 54] width 533 height 27
drag, startPoint x: 609, startPoint y: 52, endPoint x: 536, endPoint y: 46, distance: 73.1
click at [536, 47] on input "review analysis" at bounding box center [793, 54] width 533 height 27
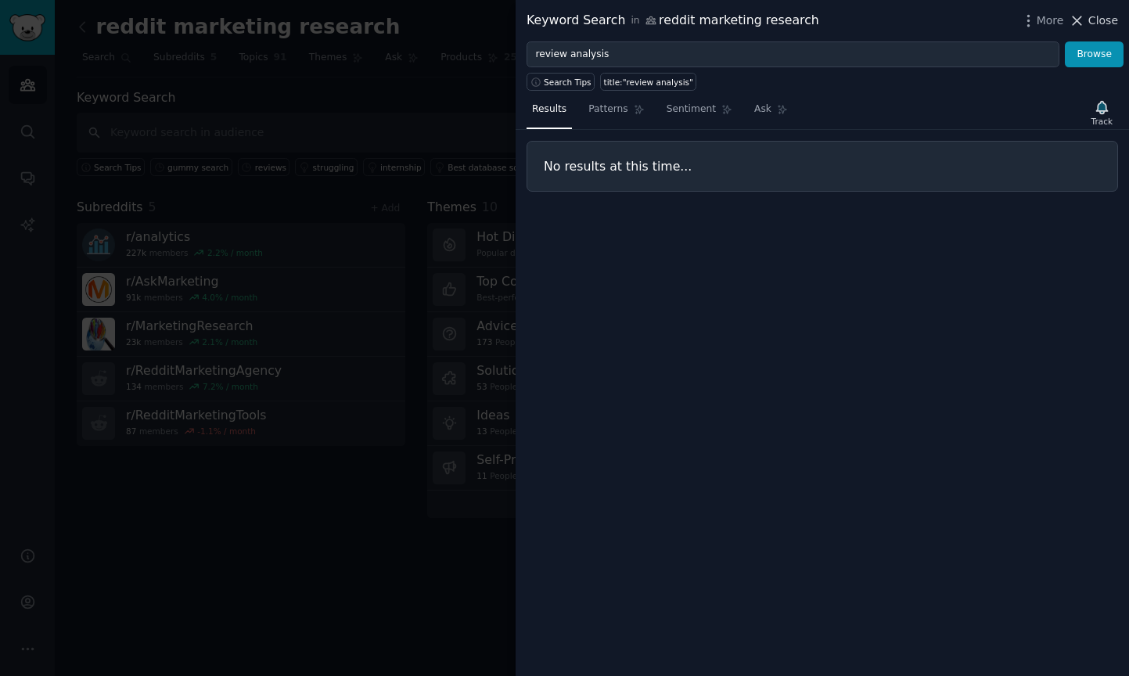
click at [1095, 27] on span "Close" at bounding box center [1104, 21] width 30 height 16
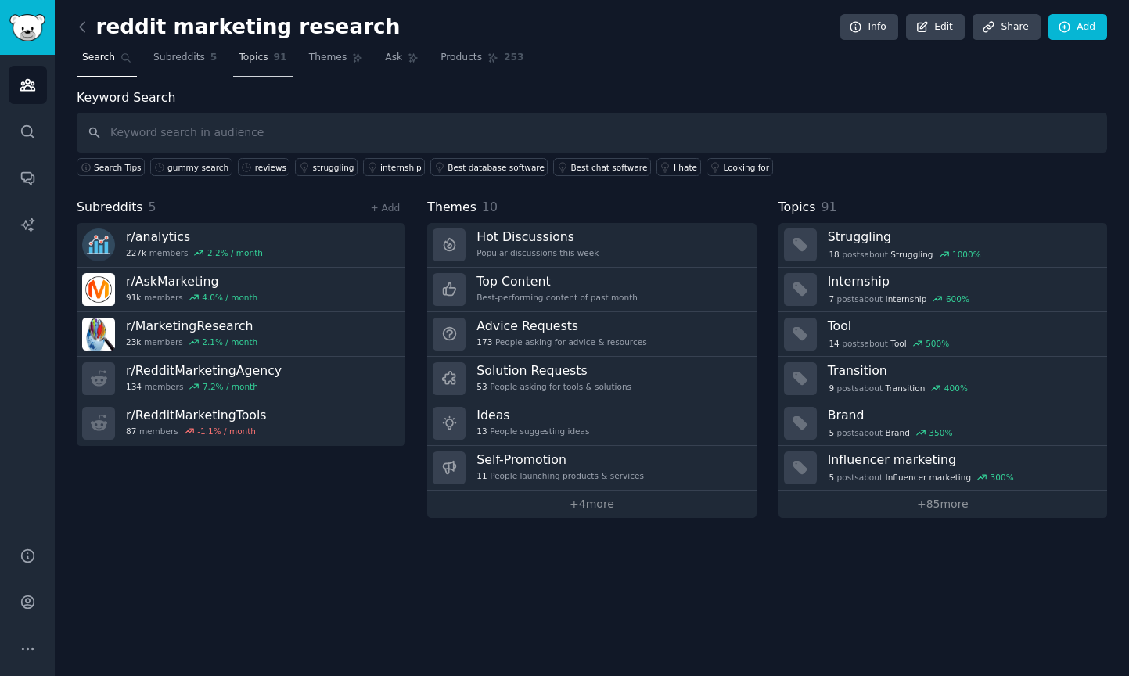
click at [239, 57] on span "Topics" at bounding box center [253, 58] width 29 height 14
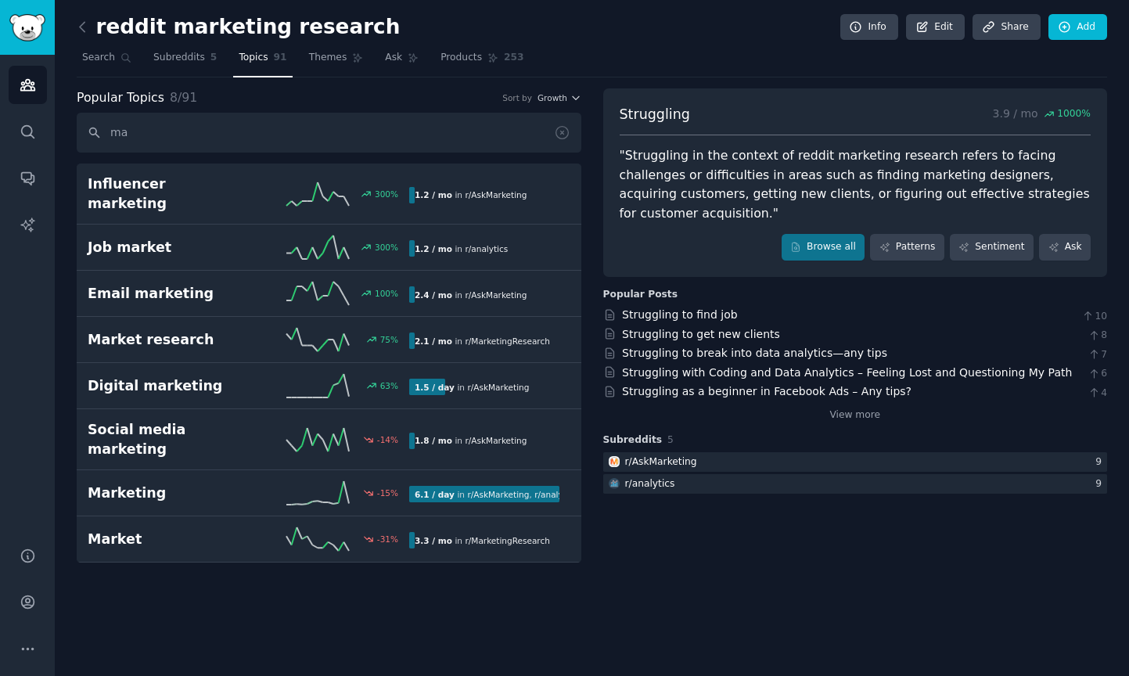
type input "m"
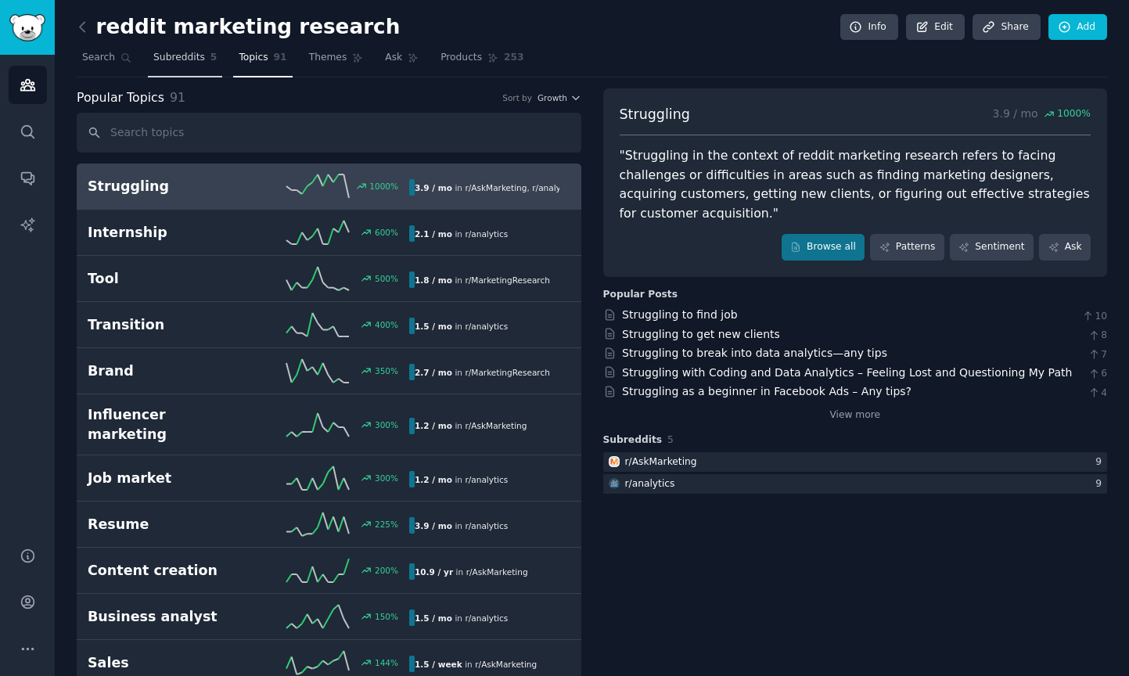
click at [167, 62] on span "Subreddits" at bounding box center [179, 58] width 52 height 14
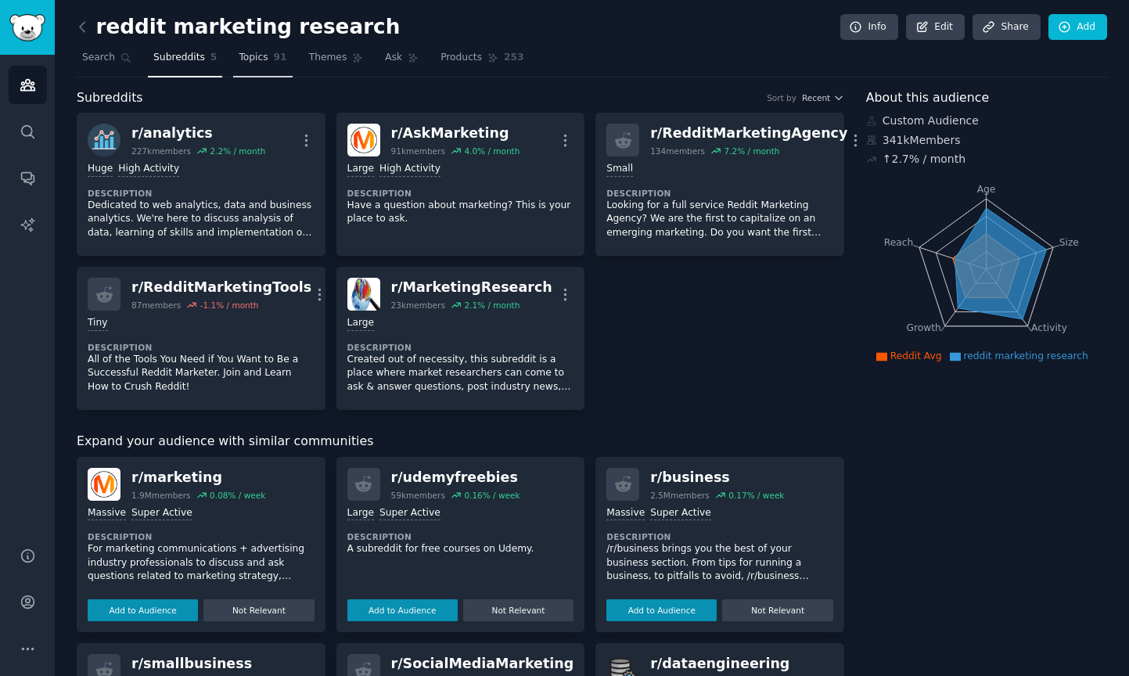
click at [262, 56] on span "Topics" at bounding box center [253, 58] width 29 height 14
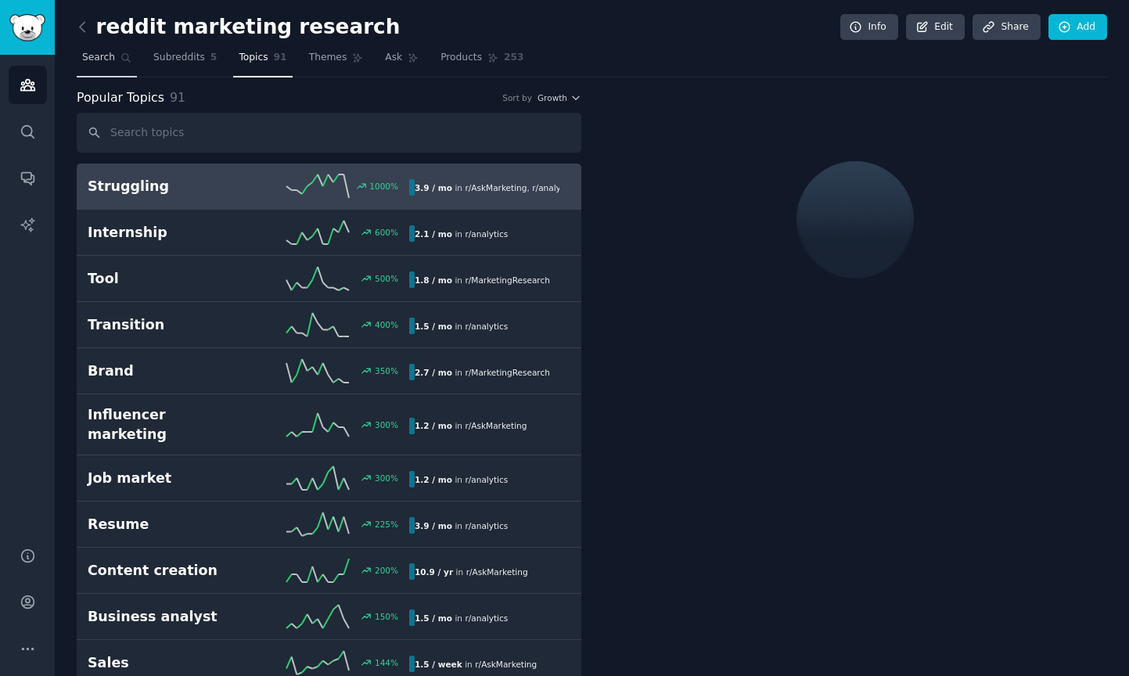
click at [107, 59] on span "Search" at bounding box center [98, 58] width 33 height 14
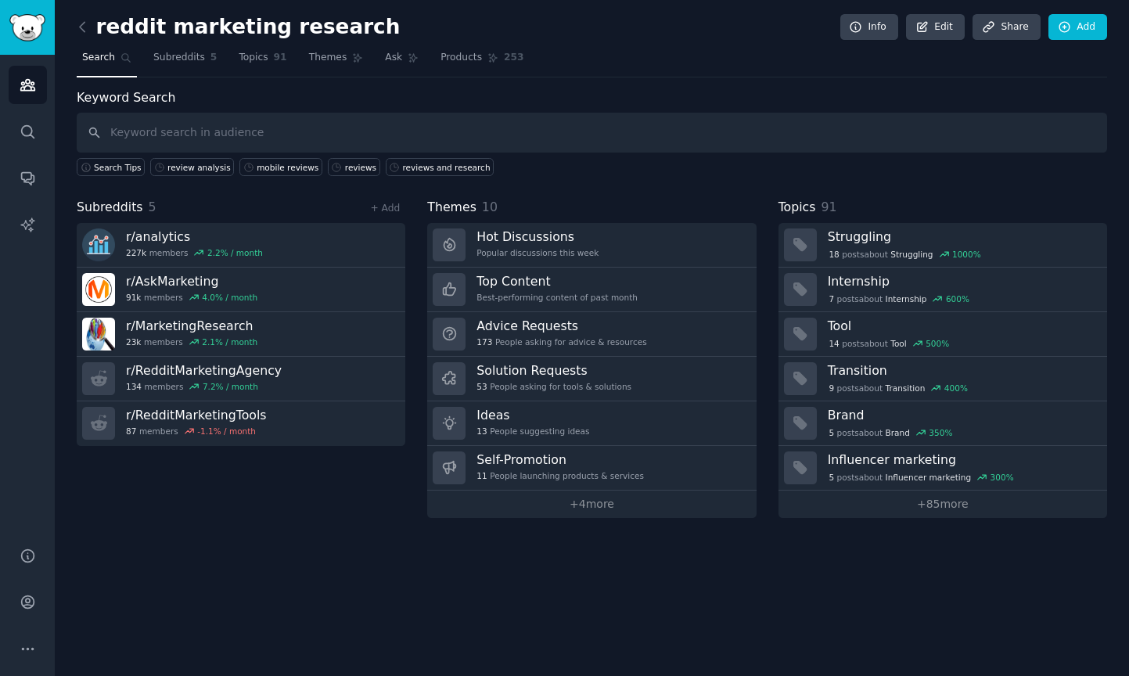
type input "t"
type input "research tools"
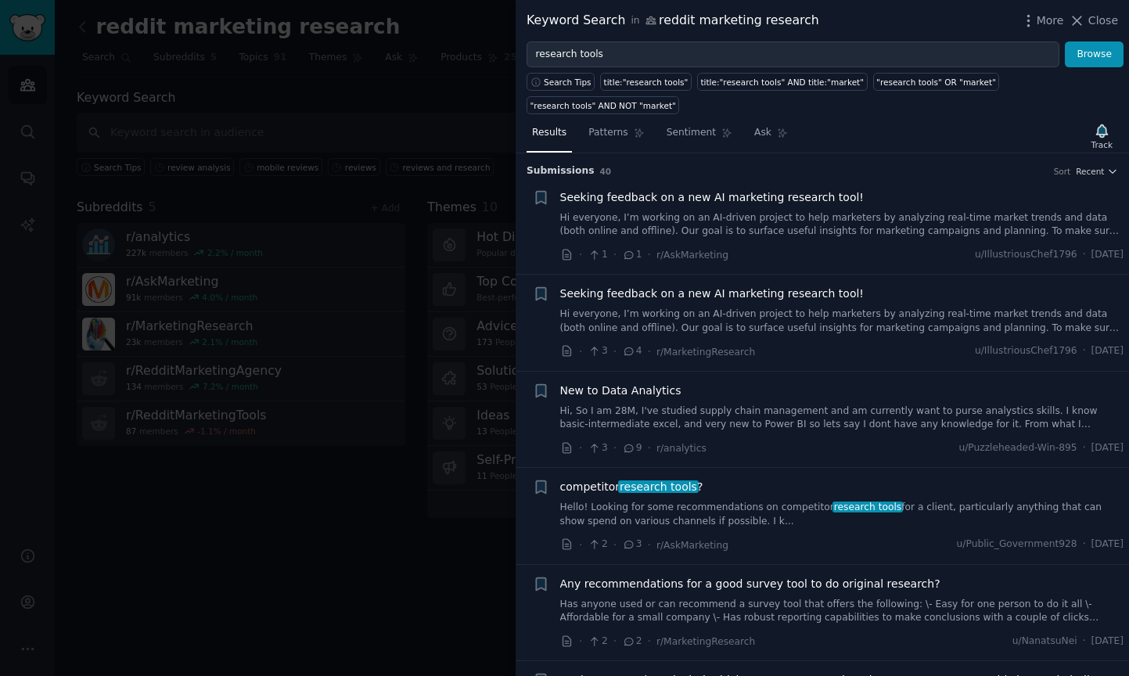
click at [758, 230] on link "Hi everyone, I’m working on an AI-driven project to help marketers by analyzing…" at bounding box center [842, 224] width 564 height 27
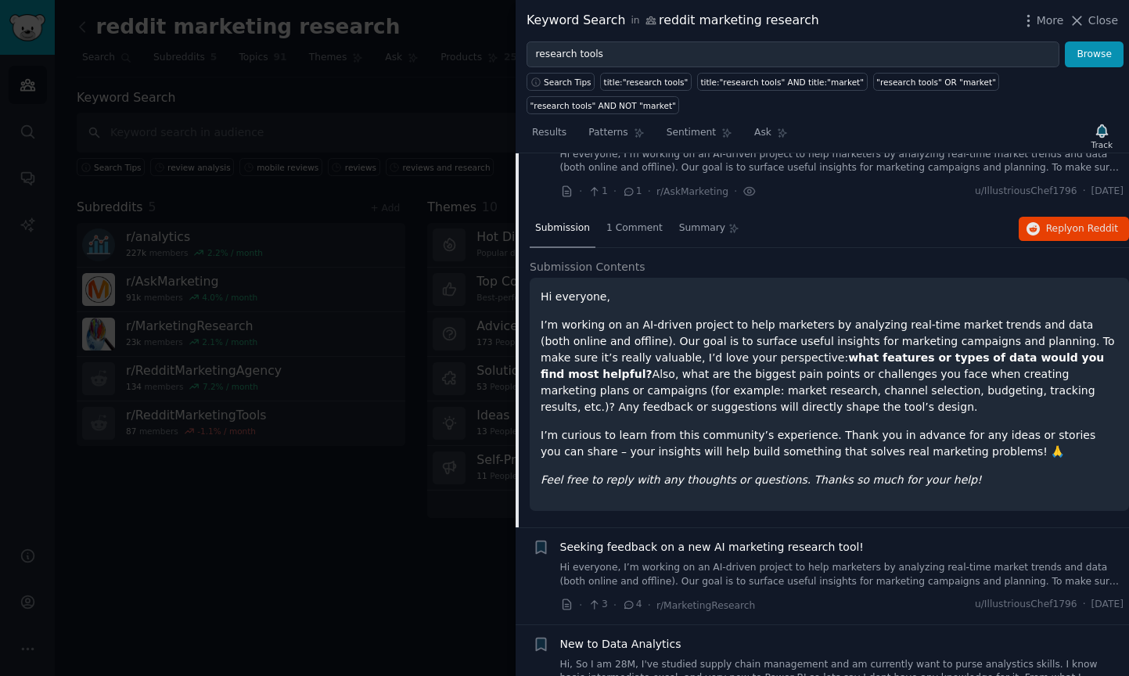
scroll to position [62, 0]
click at [645, 240] on div "1 Comment" at bounding box center [634, 231] width 67 height 38
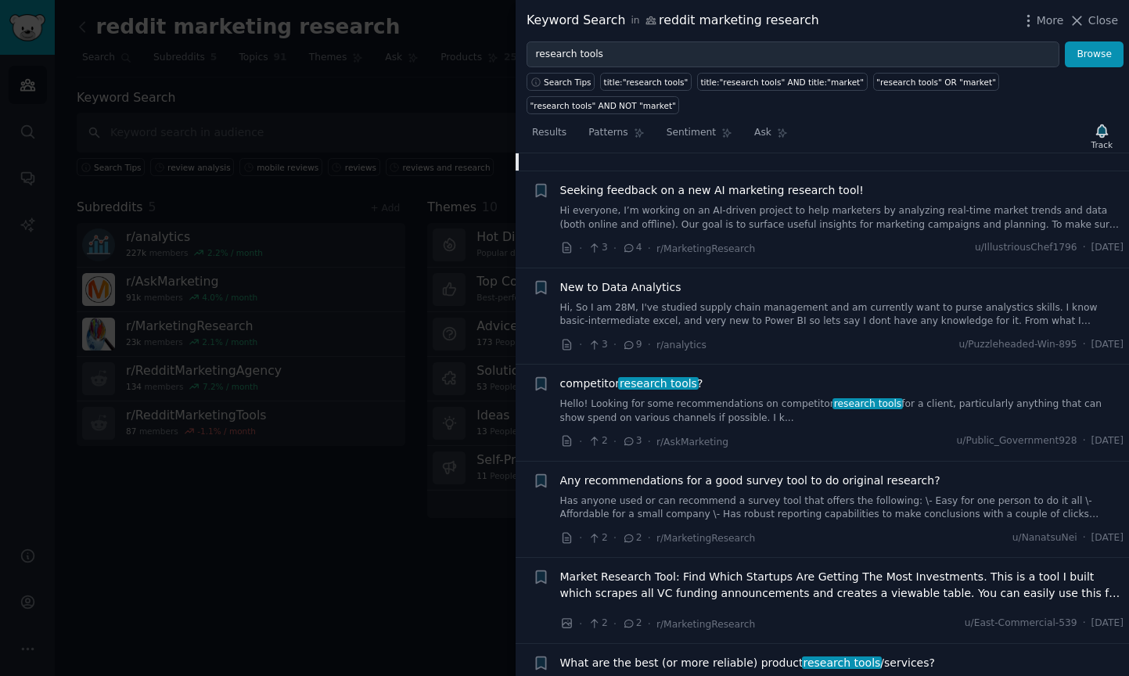
scroll to position [348, 0]
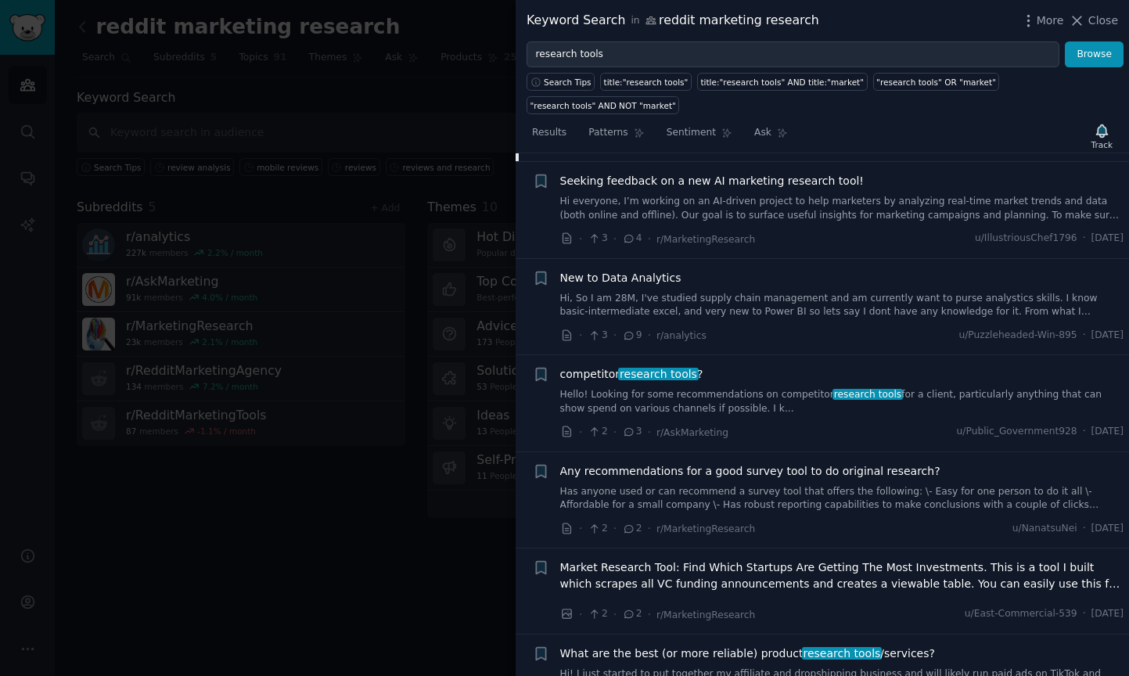
click at [762, 399] on link "Hello! Looking for some recommendations on competitor research tools for a clie…" at bounding box center [842, 401] width 564 height 27
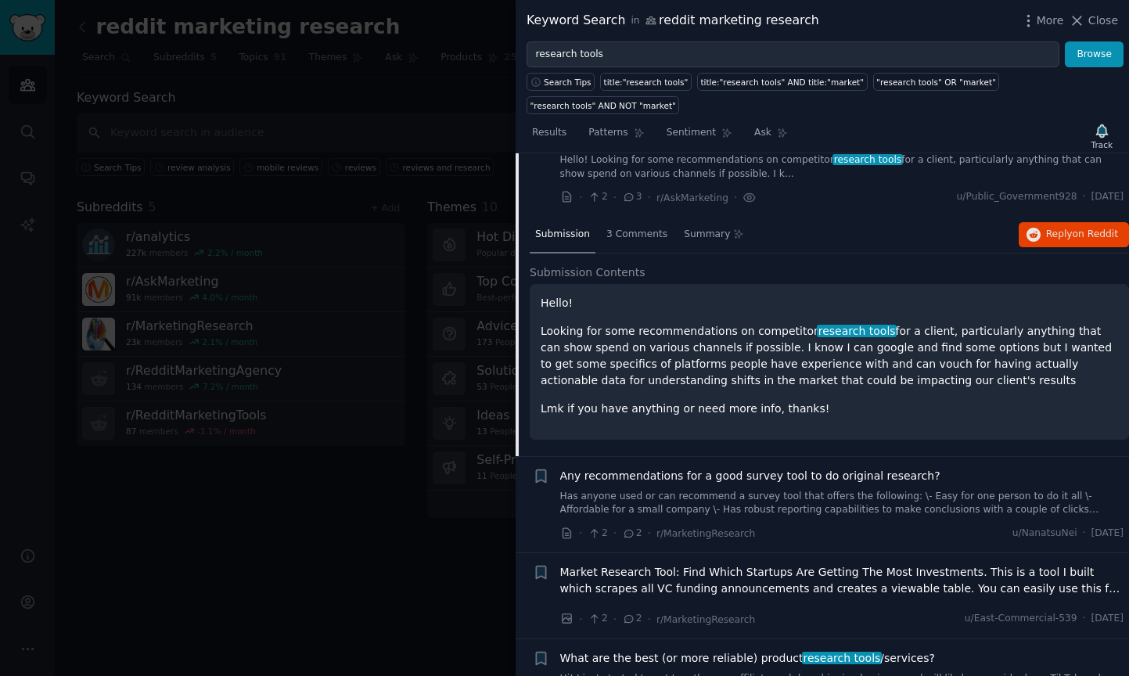
scroll to position [312, 0]
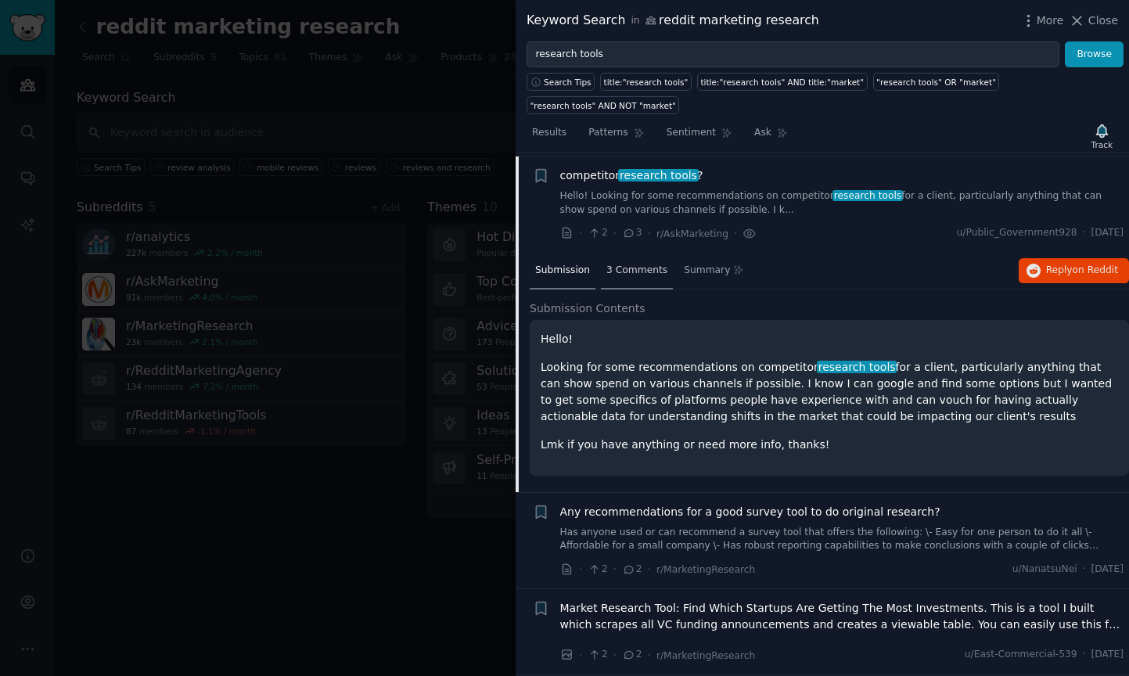
click at [628, 280] on div "3 Comments" at bounding box center [637, 272] width 72 height 38
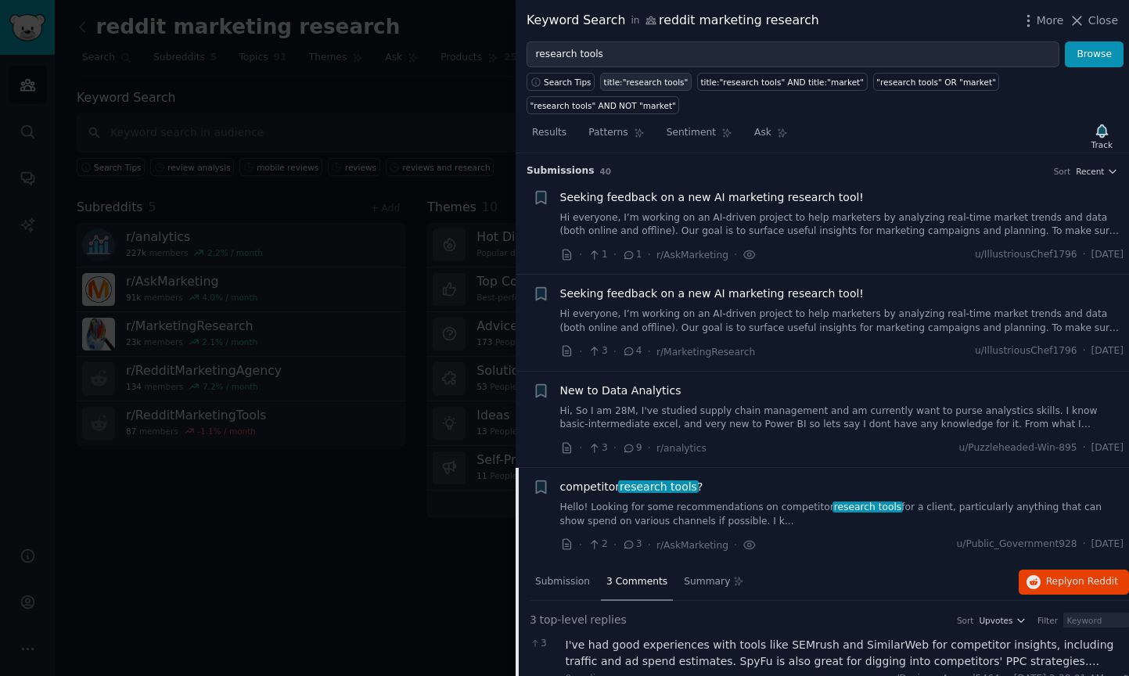
scroll to position [0, 0]
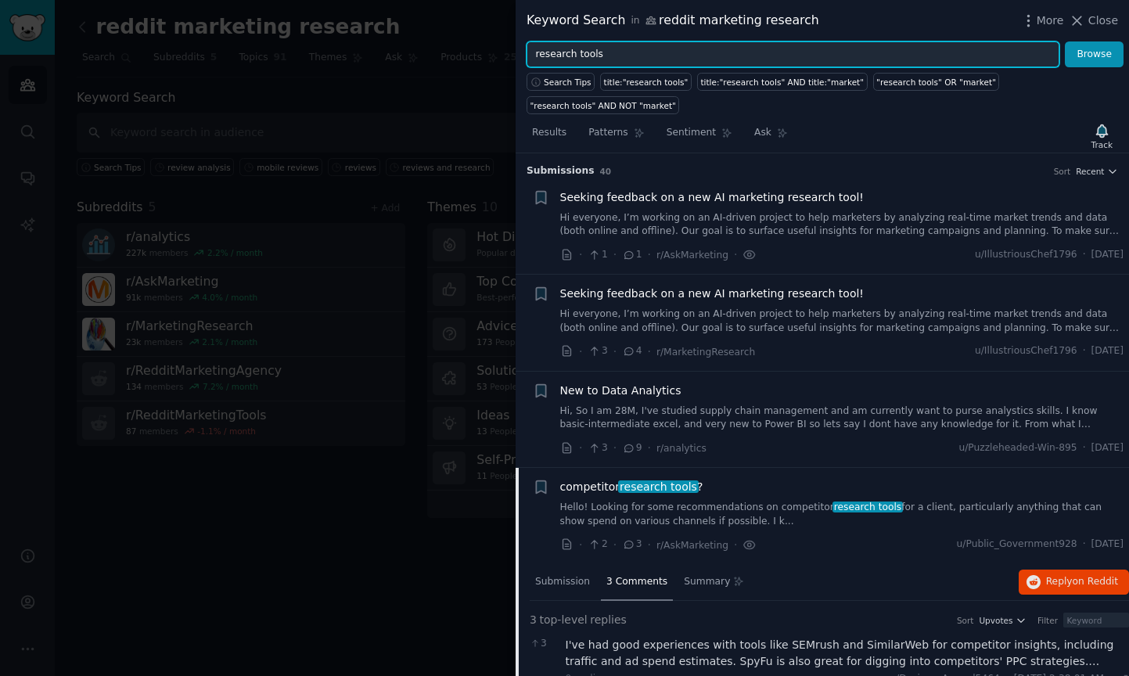
click at [647, 56] on input "research tools" at bounding box center [793, 54] width 533 height 27
click at [535, 56] on input "research tools"" at bounding box center [793, 54] width 533 height 27
click at [631, 55] on input ""research tools"" at bounding box center [793, 54] width 533 height 27
click at [564, 77] on span "Search Tips" at bounding box center [568, 82] width 48 height 11
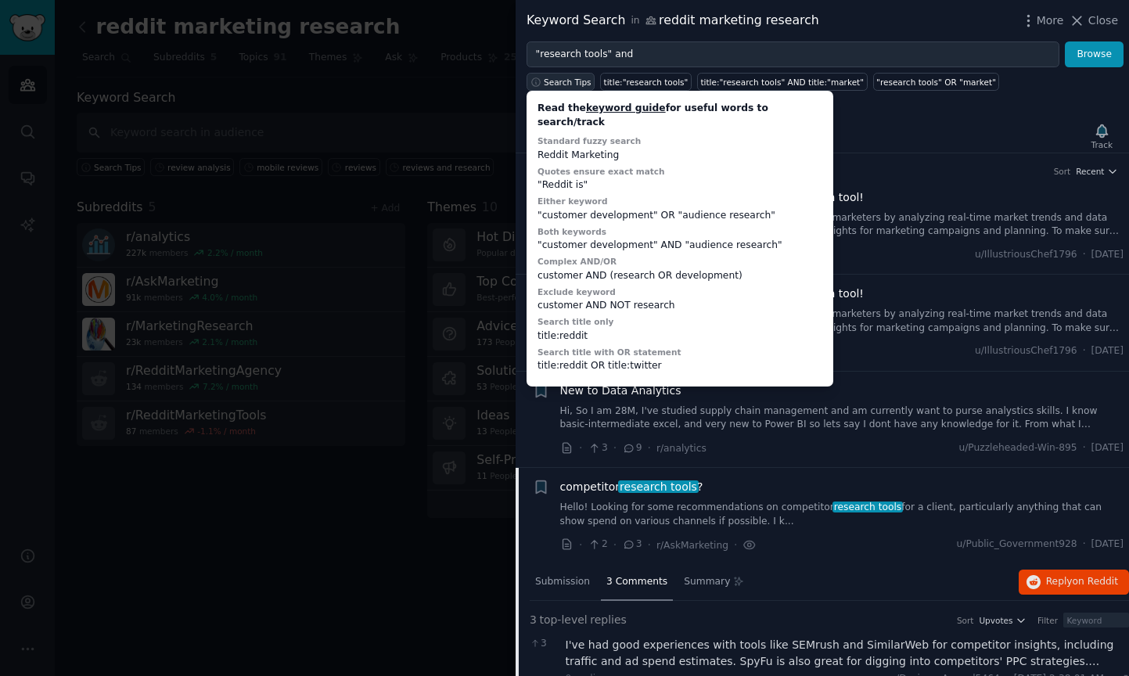
click at [564, 81] on span "Search Tips" at bounding box center [568, 82] width 48 height 11
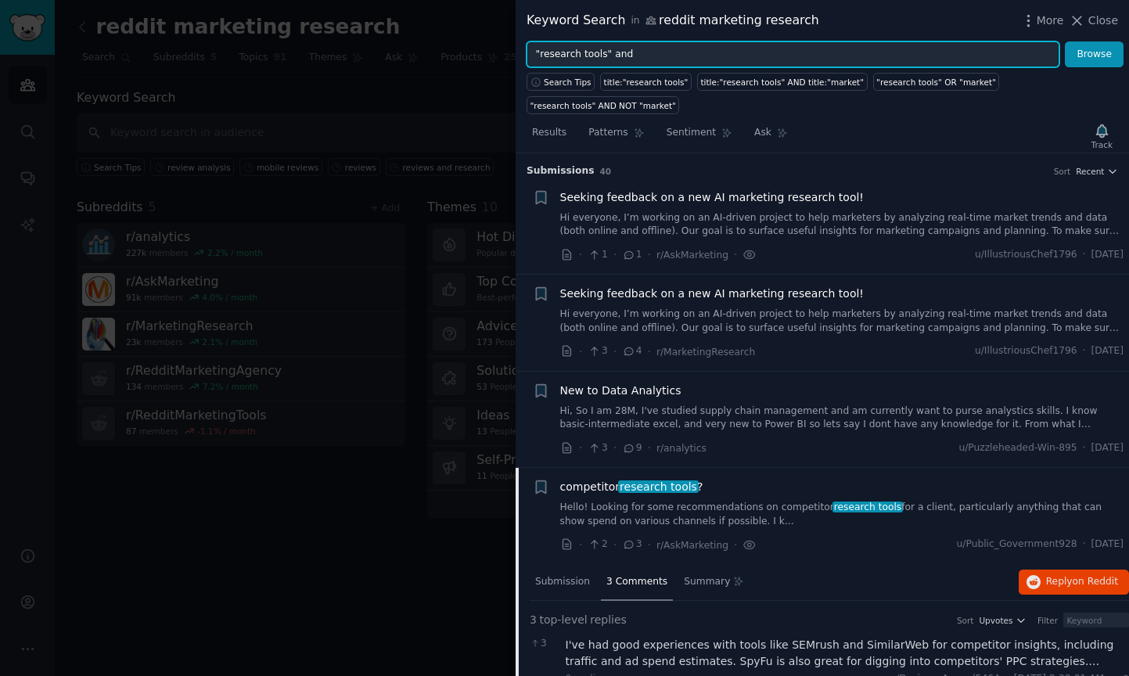
click at [662, 52] on input ""research tools" and" at bounding box center [793, 54] width 533 height 27
click at [607, 56] on input ""research tools" or "" at bounding box center [793, 54] width 533 height 27
click at [608, 56] on input ""research tools" or "" at bounding box center [793, 54] width 533 height 27
click at [541, 55] on input ""research tools or "" at bounding box center [793, 54] width 533 height 27
click at [581, 56] on input "(research tools or "" at bounding box center [793, 54] width 533 height 27
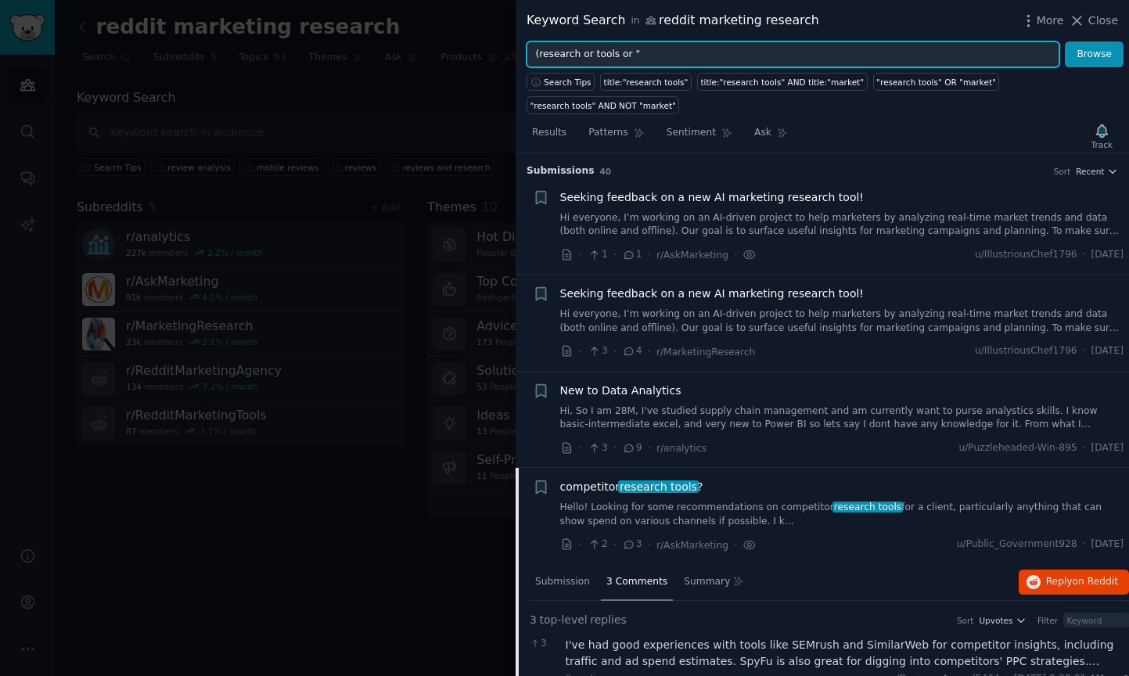
click at [616, 55] on input "(research or tools or "" at bounding box center [793, 54] width 533 height 27
click at [643, 56] on input "(research or tools) or "" at bounding box center [793, 54] width 533 height 27
click at [1095, 54] on button "Browse" at bounding box center [1094, 54] width 59 height 27
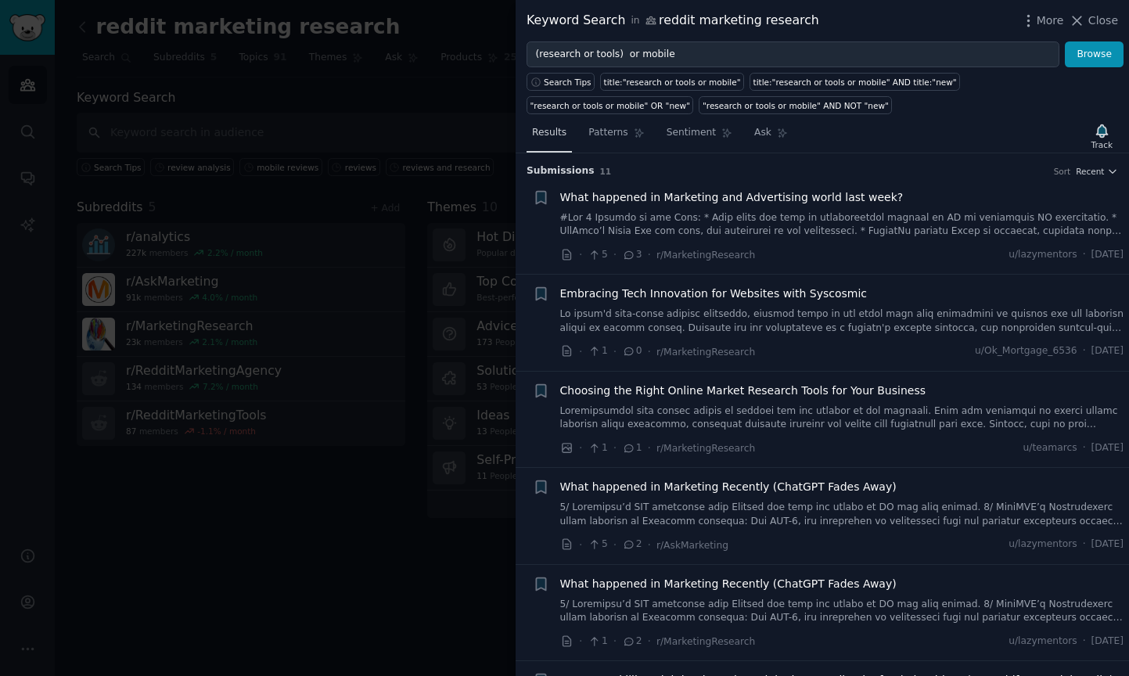
click at [543, 133] on span "Results" at bounding box center [549, 133] width 34 height 14
click at [564, 84] on span "Search Tips" at bounding box center [568, 82] width 48 height 11
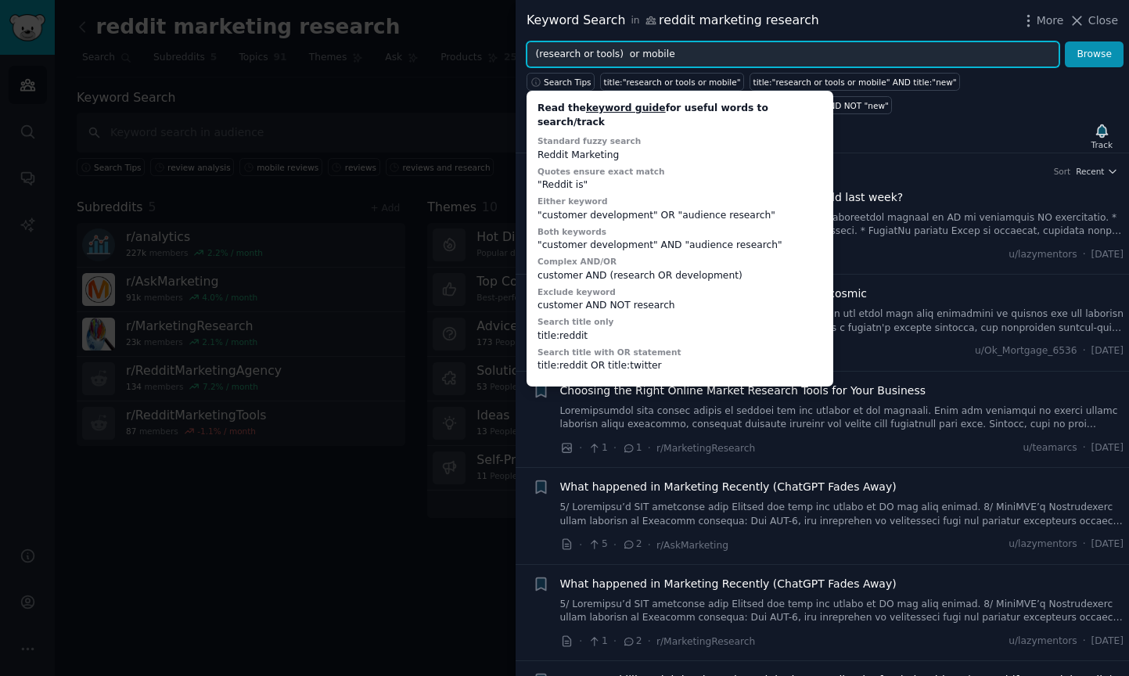
click at [618, 53] on input "(research or tools) or mobile" at bounding box center [793, 54] width 533 height 27
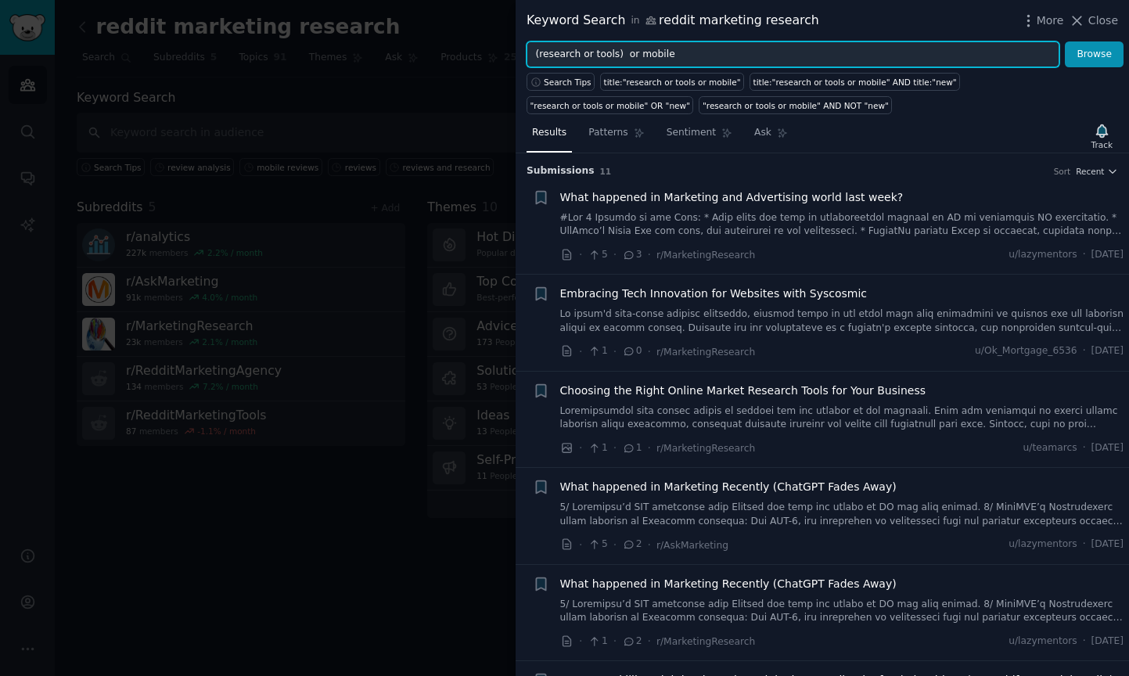
click at [591, 56] on input "(research or tools) or mobile" at bounding box center [793, 54] width 533 height 27
click at [1095, 54] on button "Browse" at bounding box center [1094, 54] width 59 height 27
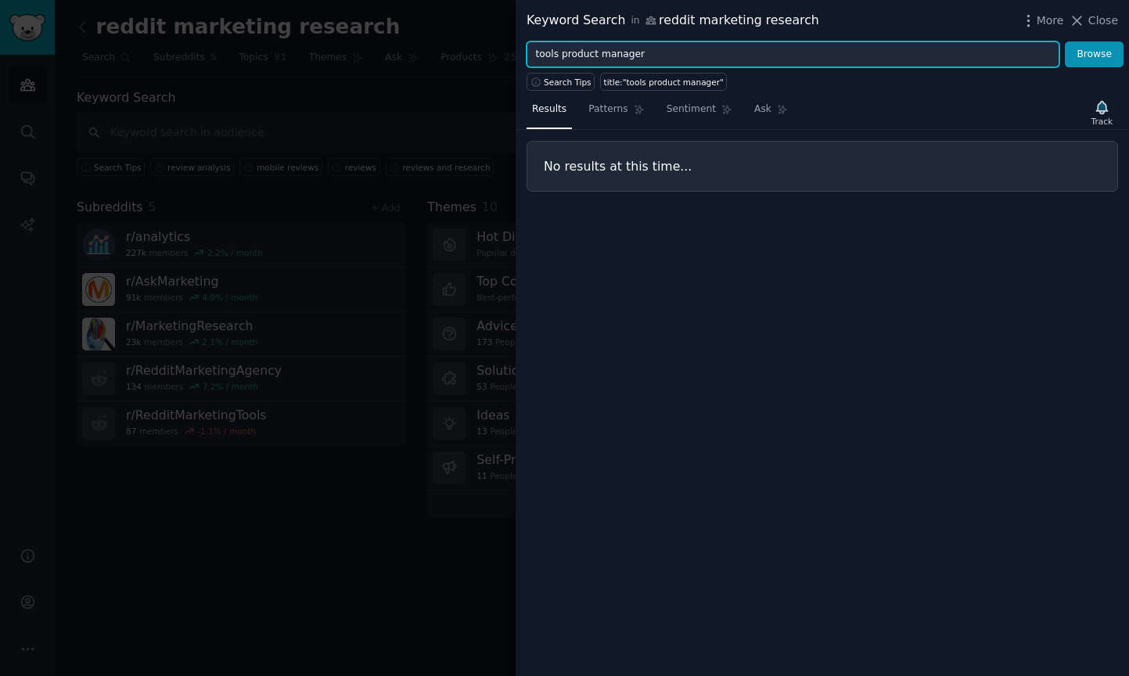
click at [564, 53] on input "tools product manager" at bounding box center [793, 54] width 533 height 27
click at [560, 56] on input "tools product manager" at bounding box center [793, 54] width 533 height 27
type input "product manager"
click at [1095, 54] on button "Browse" at bounding box center [1094, 54] width 59 height 27
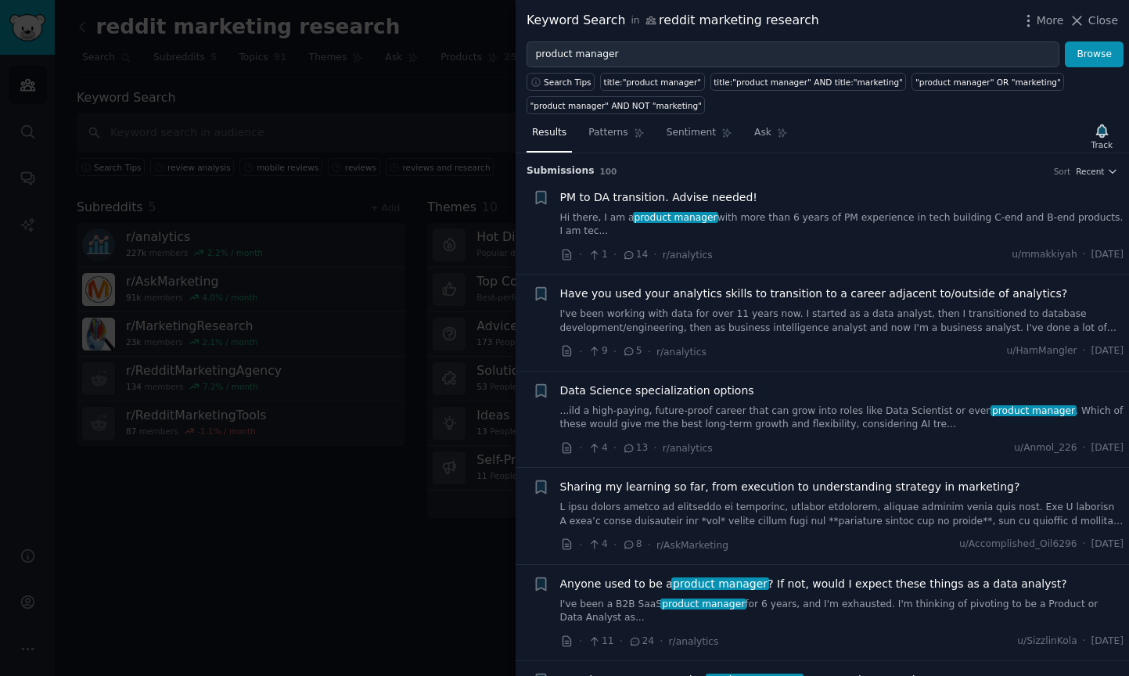
click at [401, 77] on div at bounding box center [564, 338] width 1129 height 676
